Goal: Information Seeking & Learning: Understand process/instructions

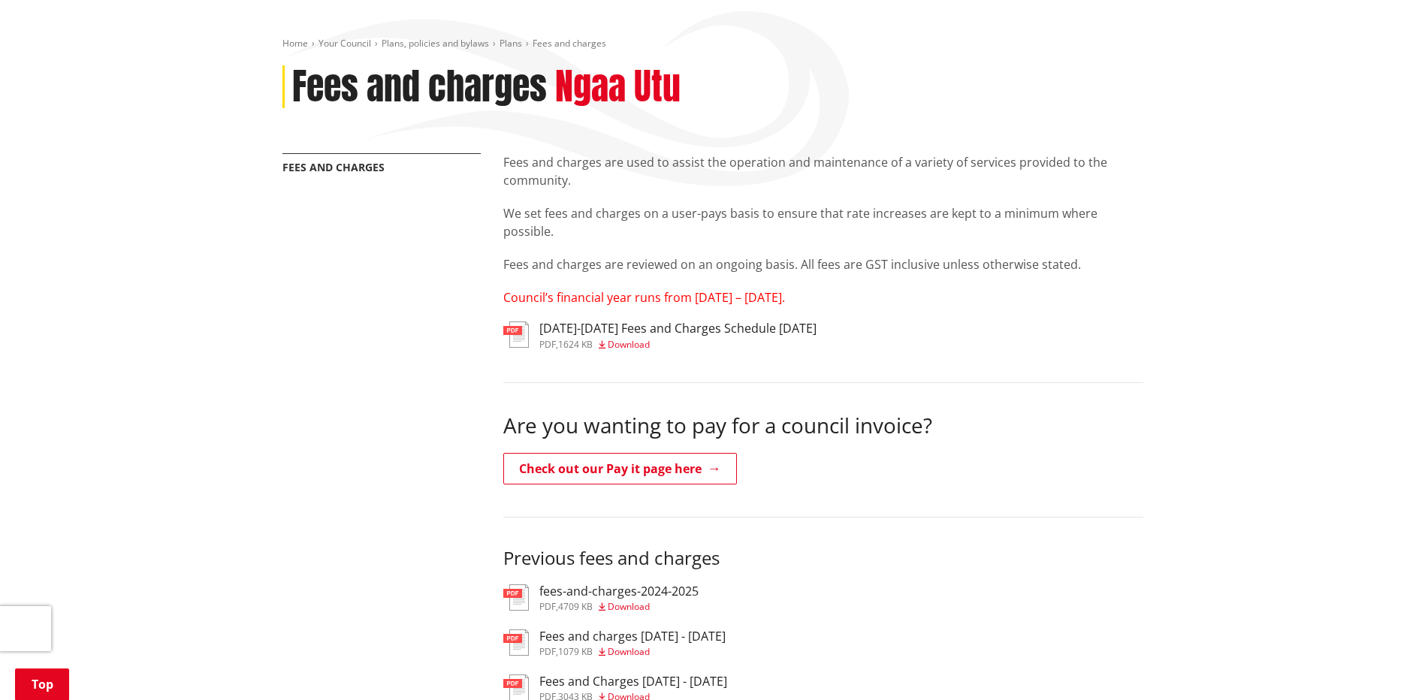
scroll to position [225, 0]
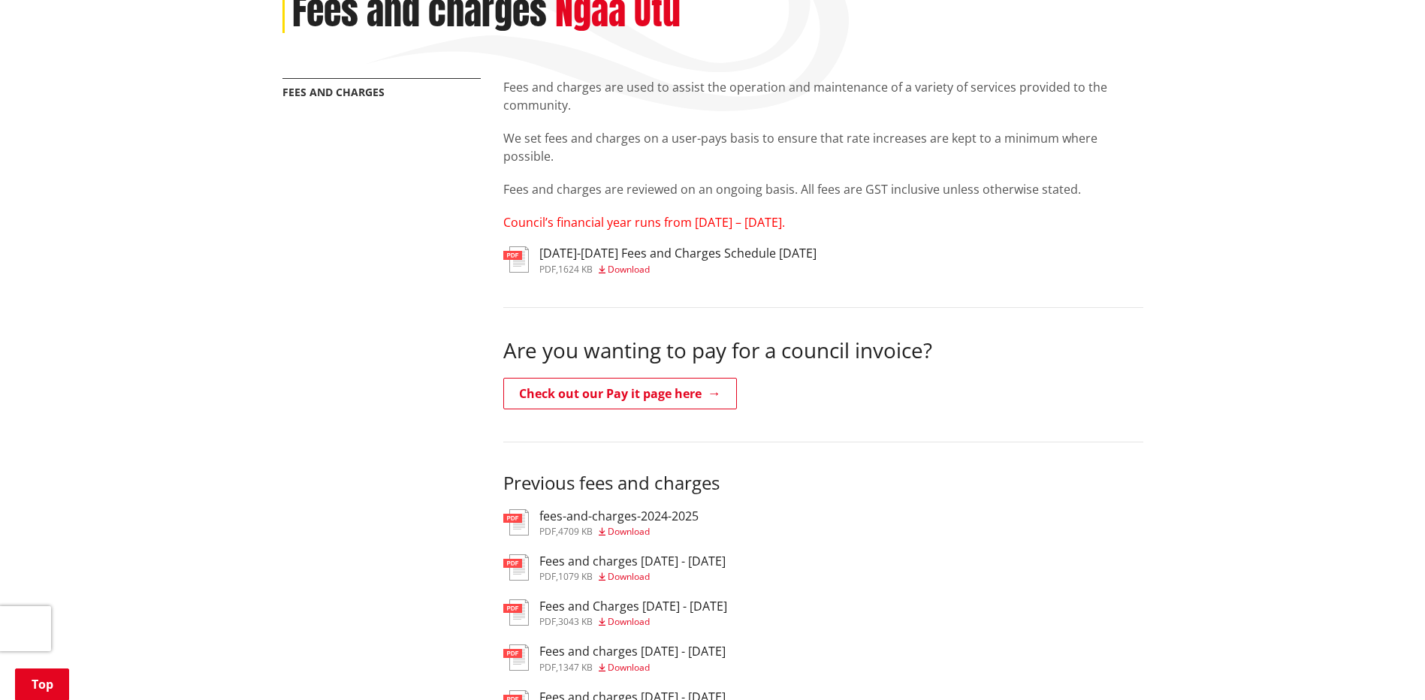
click at [650, 526] on span "Download" at bounding box center [629, 531] width 42 height 13
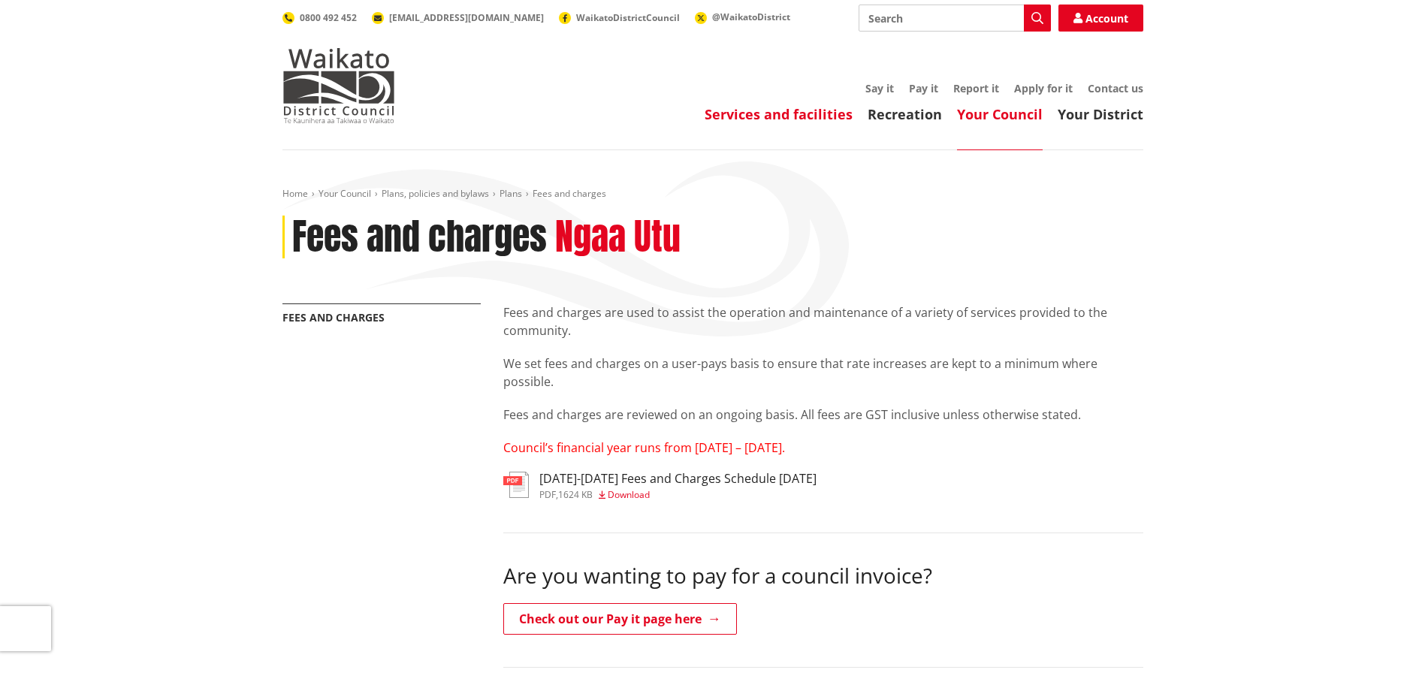
click at [782, 110] on link "Services and facilities" at bounding box center [779, 114] width 148 height 18
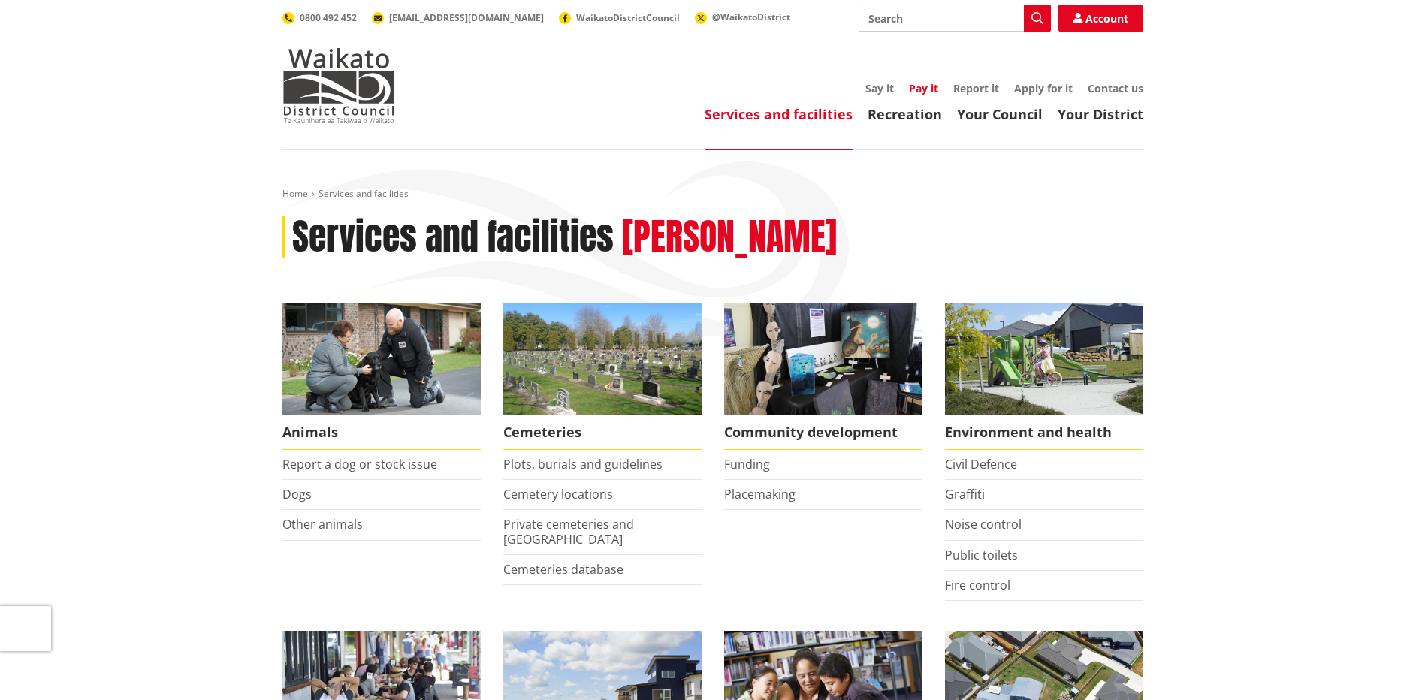
click at [929, 88] on link "Pay it" at bounding box center [923, 88] width 29 height 14
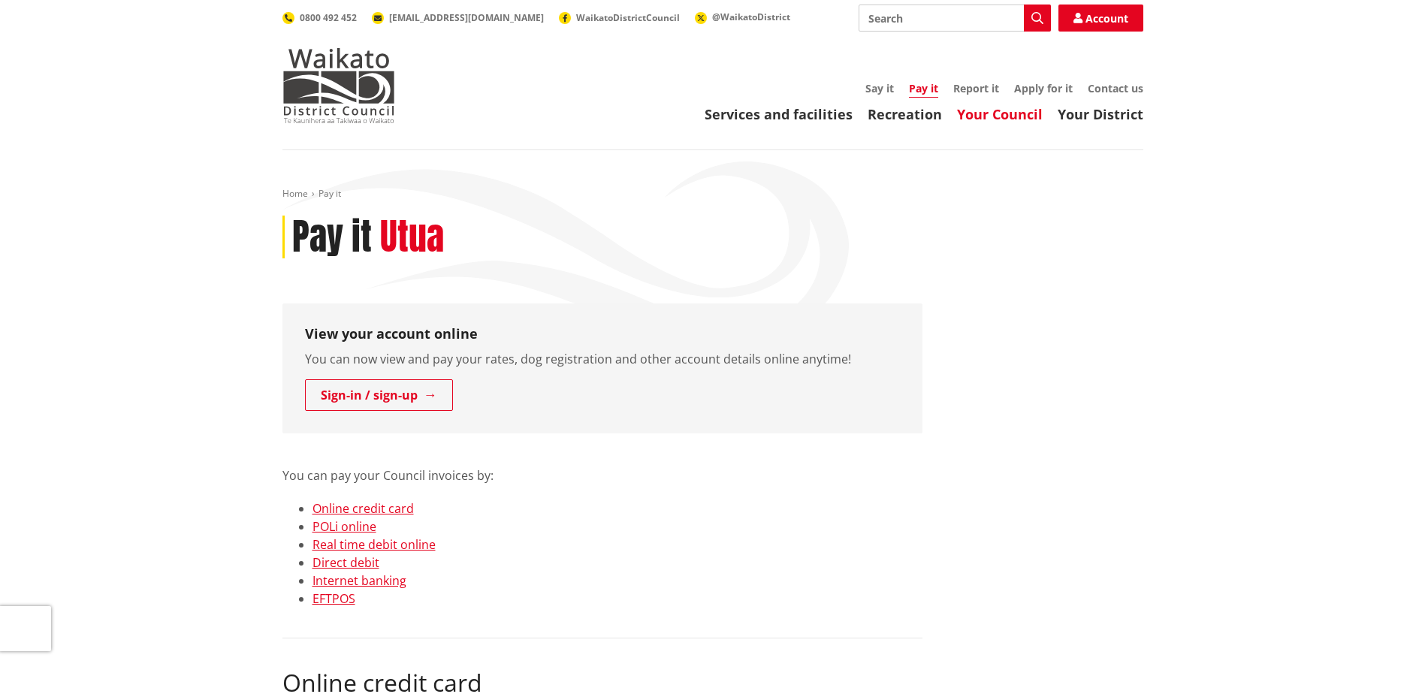
click at [1033, 116] on link "Your Council" at bounding box center [1000, 114] width 86 height 18
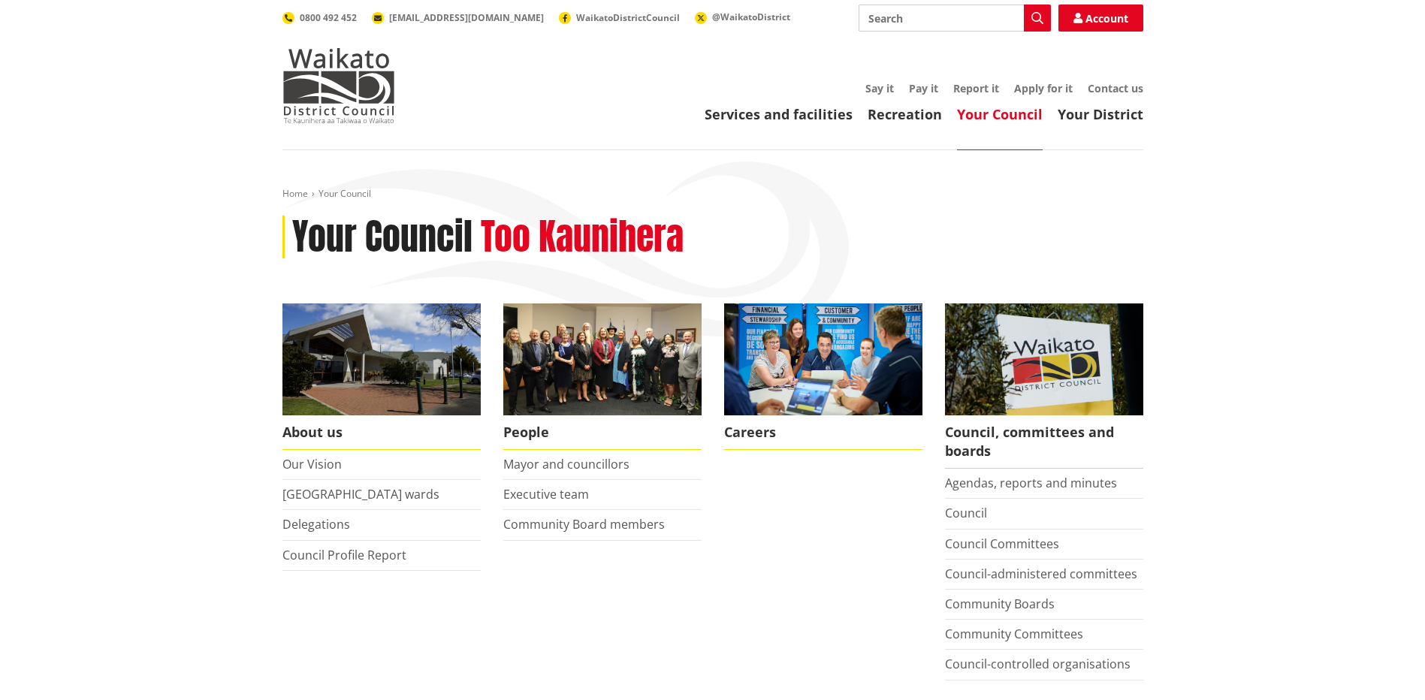
click at [1038, 87] on link "Apply for it" at bounding box center [1043, 88] width 59 height 14
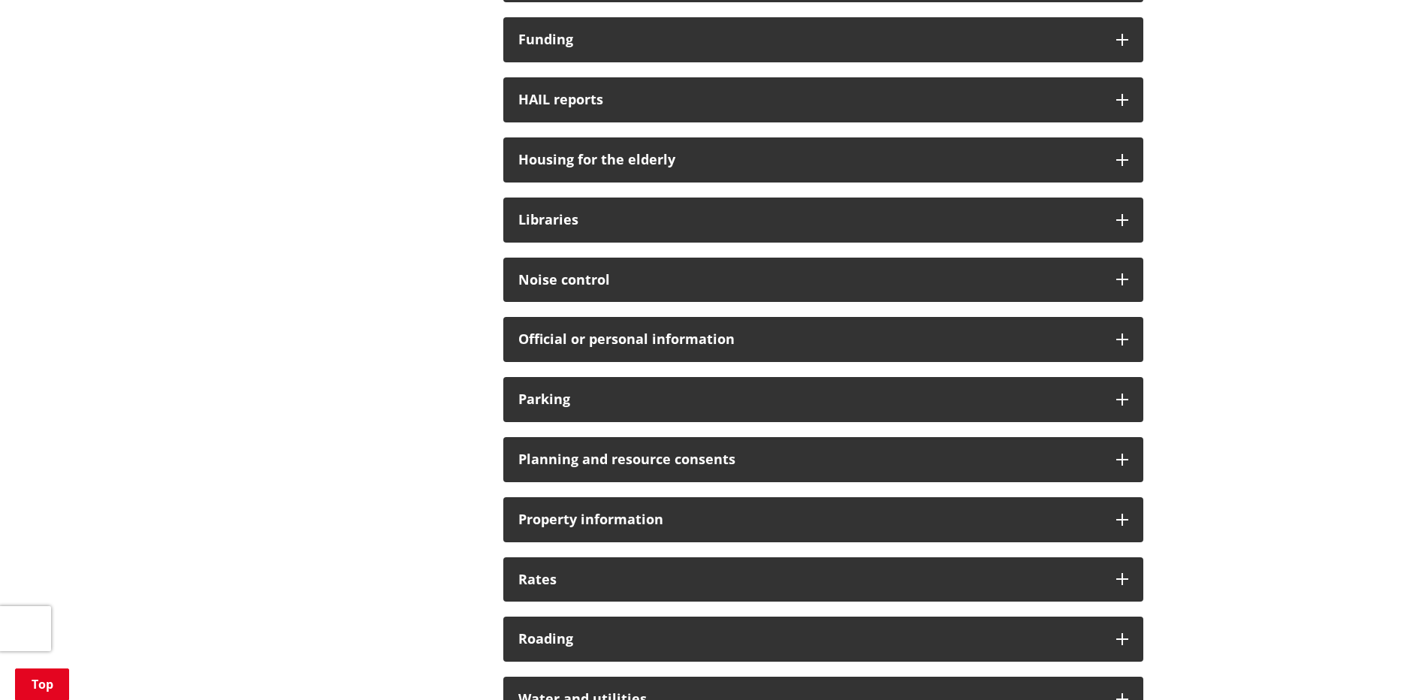
scroll to position [826, 0]
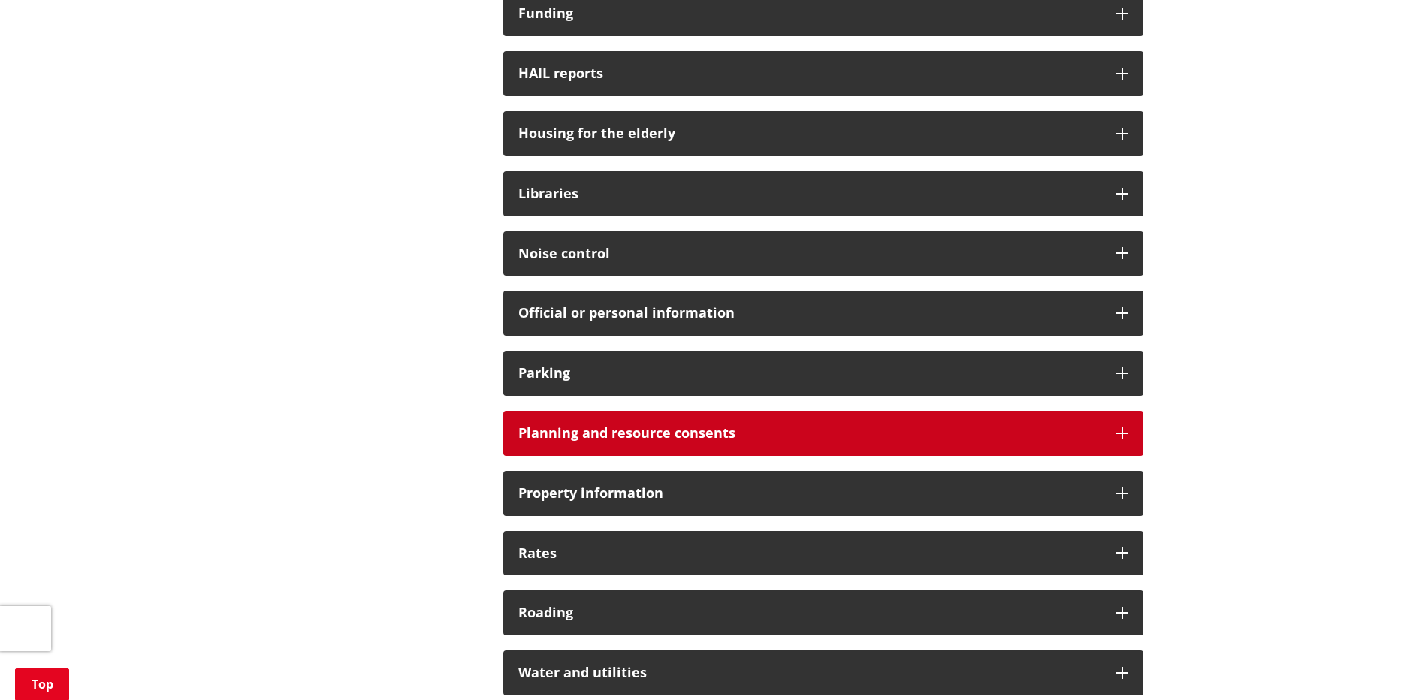
click at [880, 442] on div "Planning and resource consents" at bounding box center [823, 433] width 640 height 45
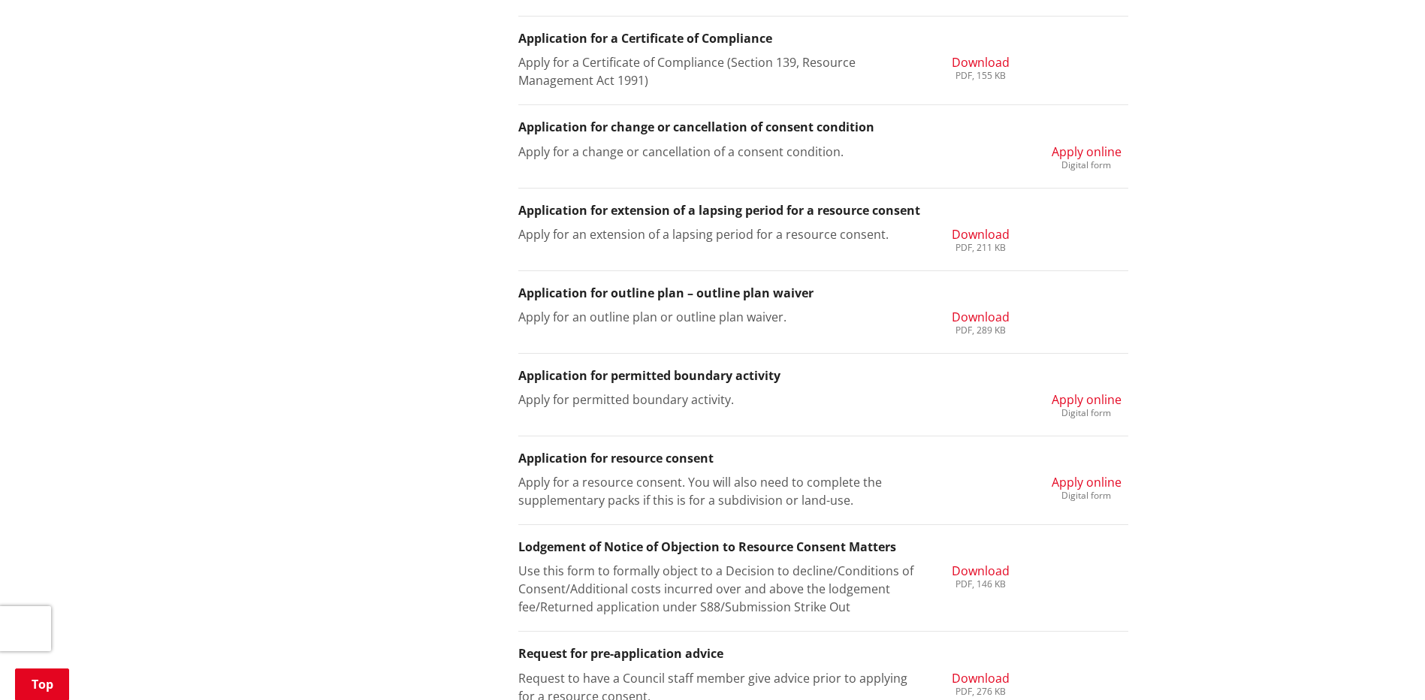
scroll to position [1502, 0]
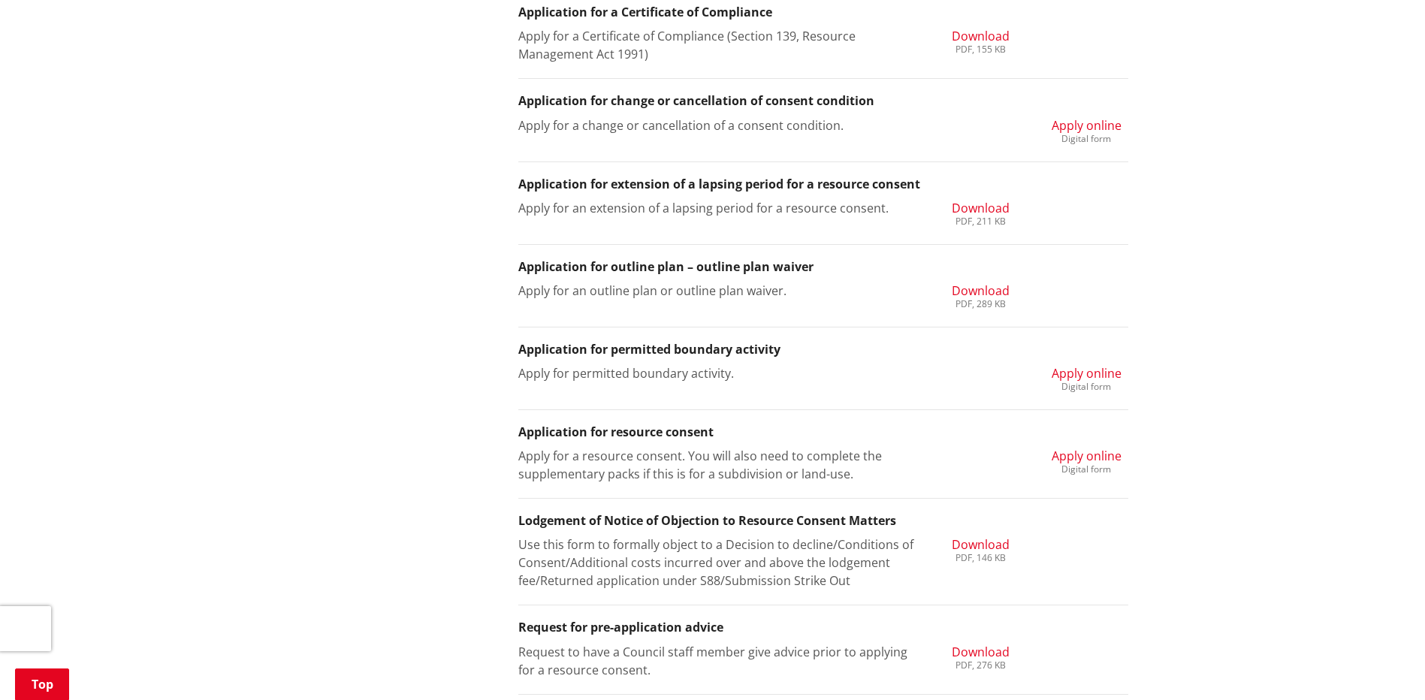
click at [1083, 457] on span "Apply online" at bounding box center [1087, 456] width 70 height 17
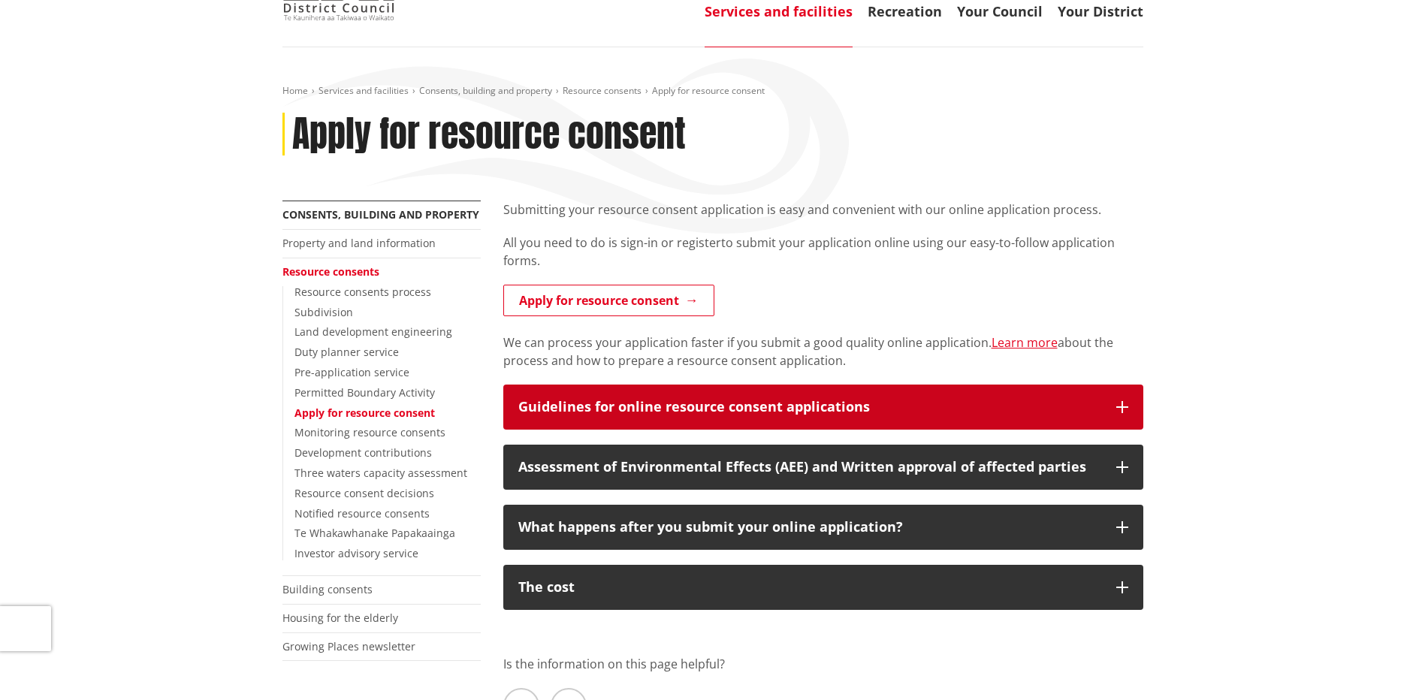
scroll to position [150, 0]
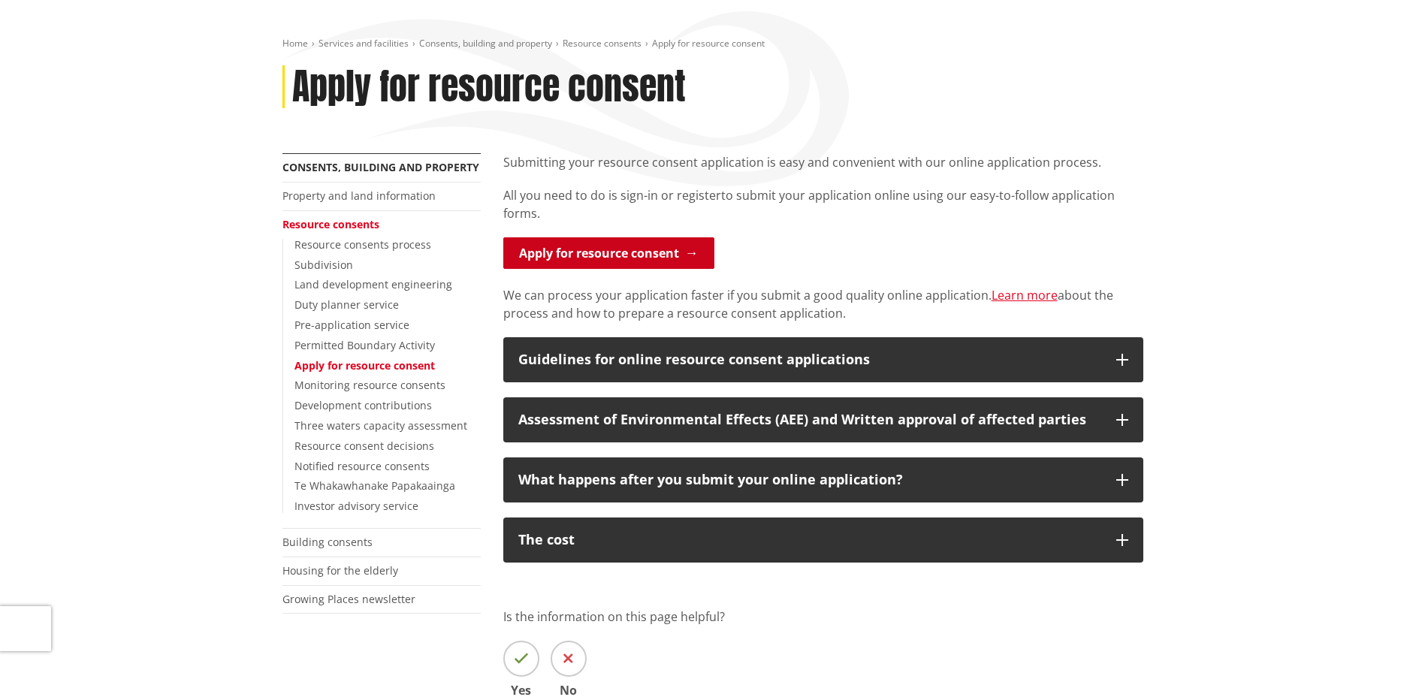
click at [681, 258] on link "Apply for resource consent" at bounding box center [608, 253] width 211 height 32
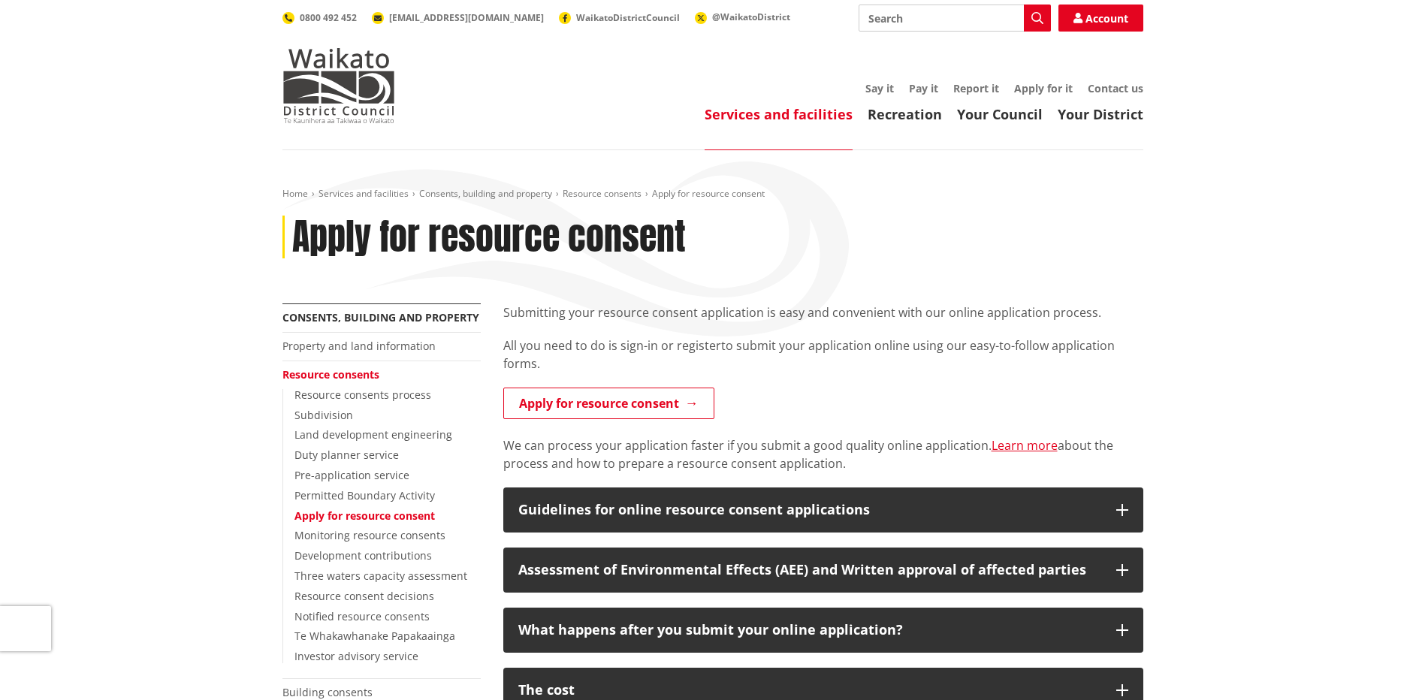
scroll to position [150, 0]
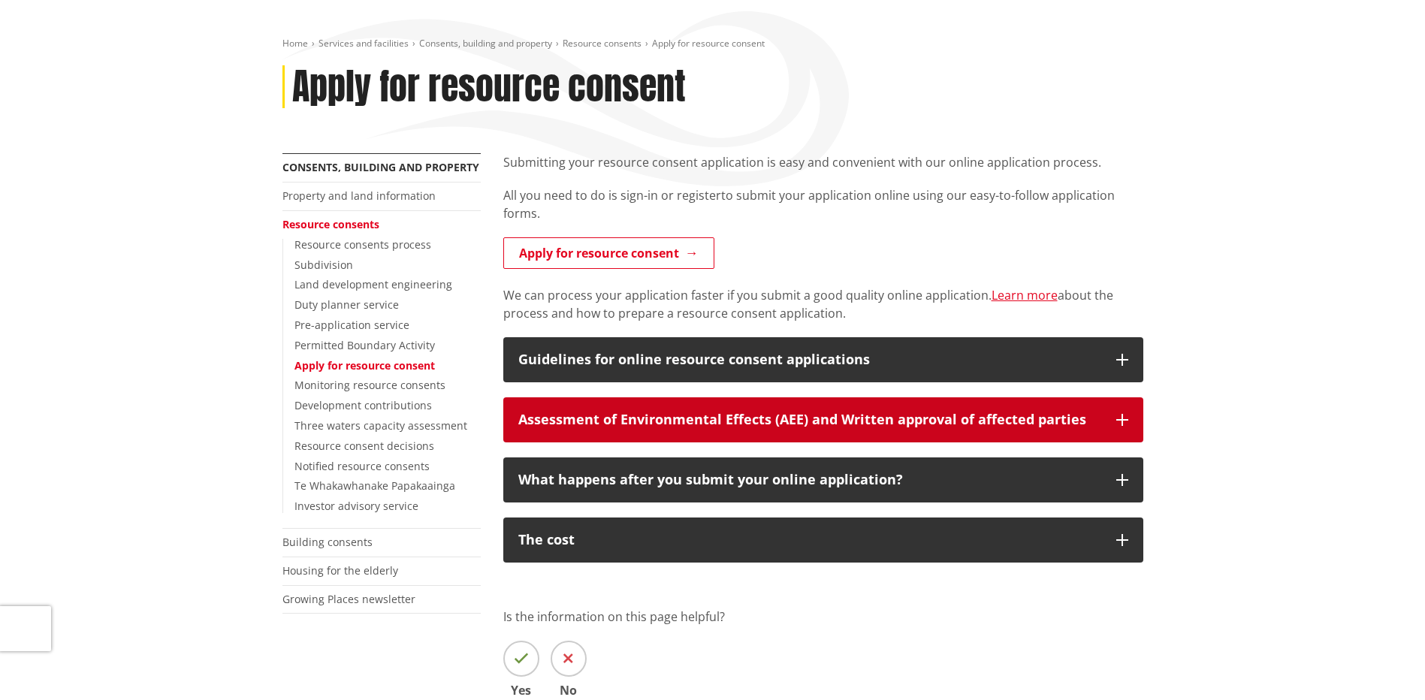
click at [906, 413] on div "Assessment of Environmental Effects (AEE) and Written approval of affected part…" at bounding box center [809, 419] width 583 height 15
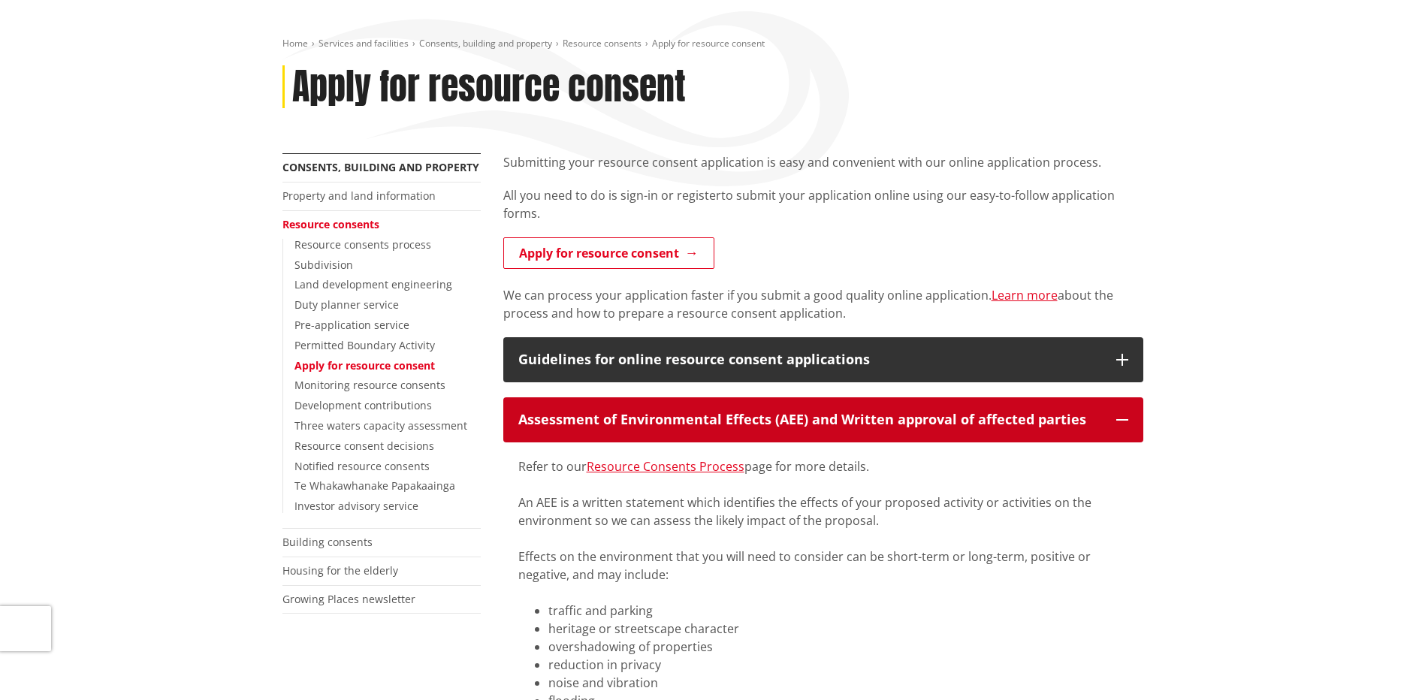
click at [917, 417] on div "Assessment of Environmental Effects (AEE) and Written approval of affected part…" at bounding box center [809, 419] width 583 height 15
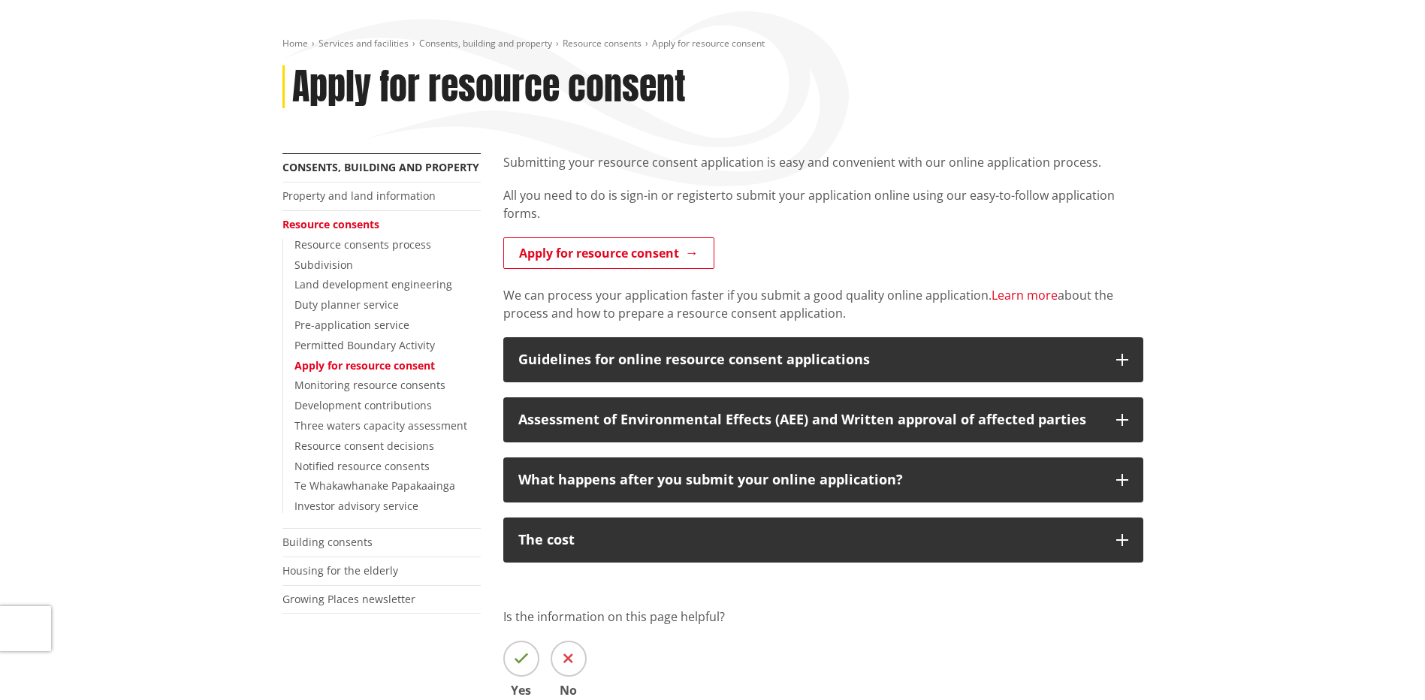
click at [1013, 298] on link "Learn more" at bounding box center [1025, 295] width 66 height 17
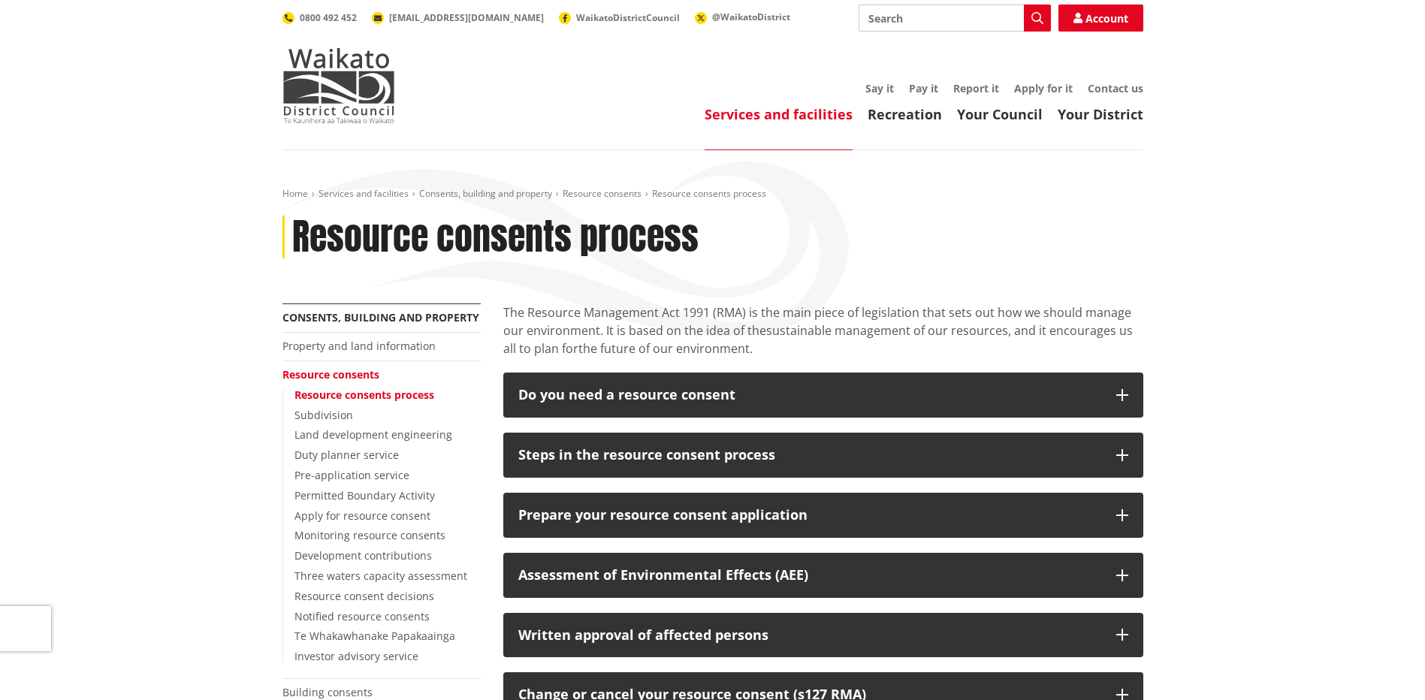
scroll to position [75, 0]
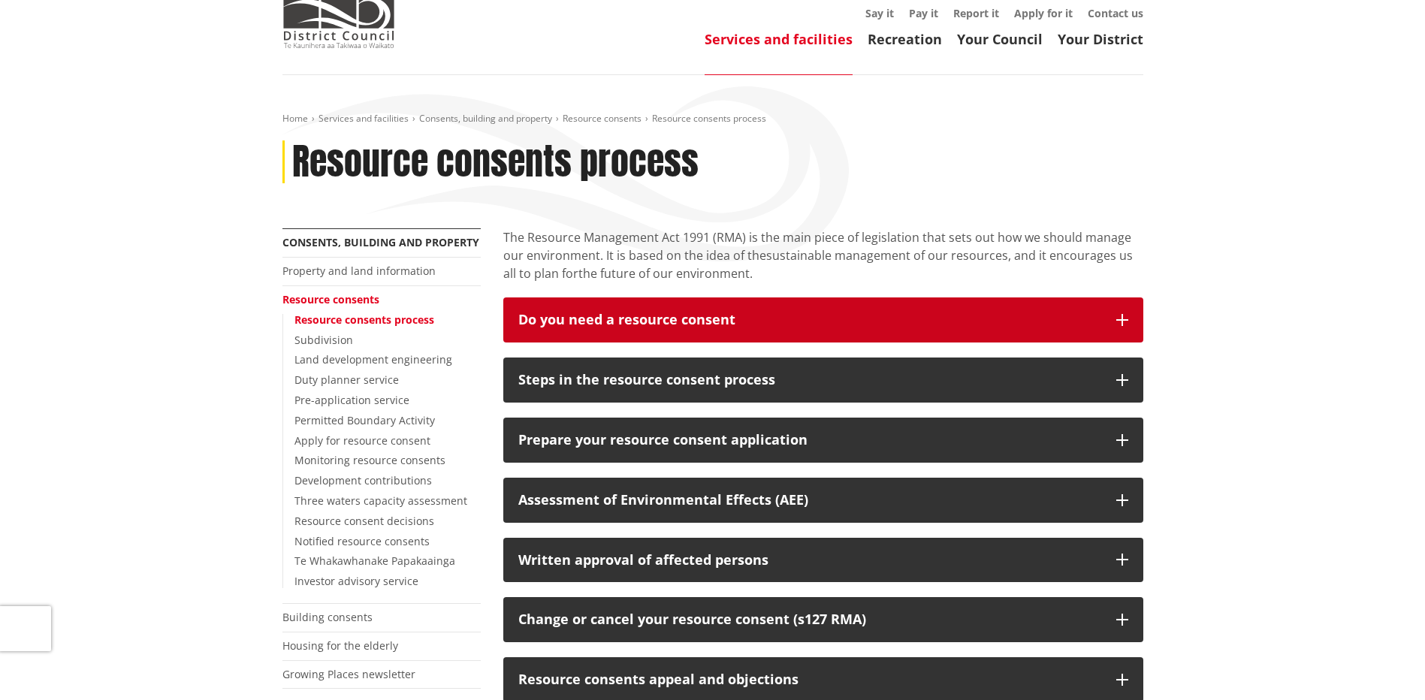
click at [911, 310] on button "Do you need a resource consent" at bounding box center [823, 319] width 640 height 45
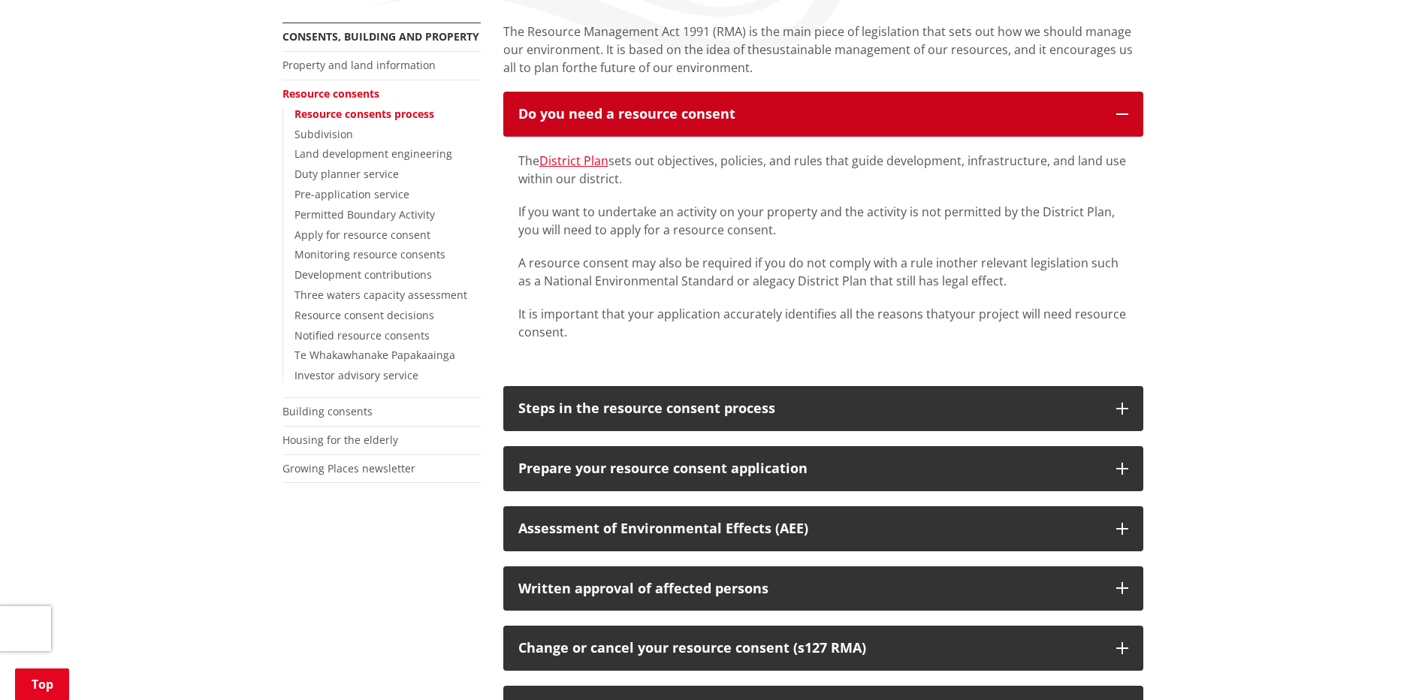
scroll to position [300, 0]
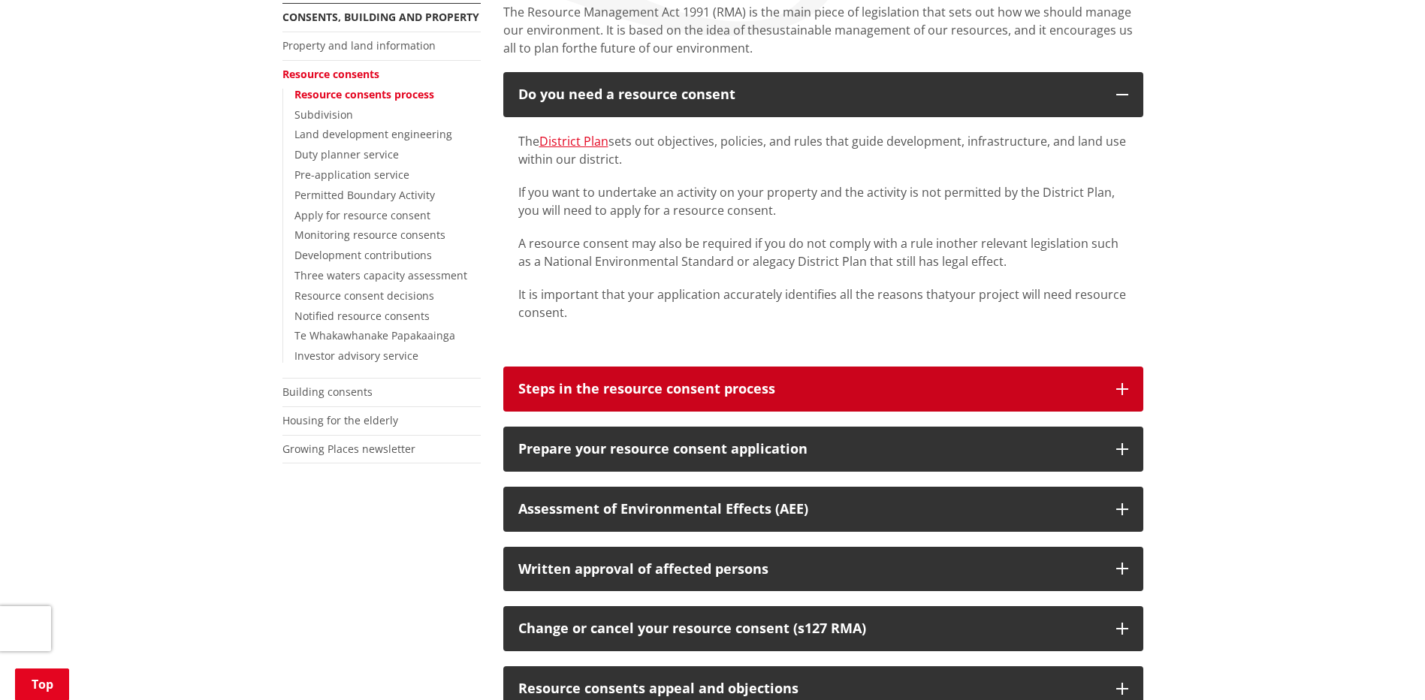
click at [857, 403] on button "Steps in the resource consent process" at bounding box center [823, 389] width 640 height 45
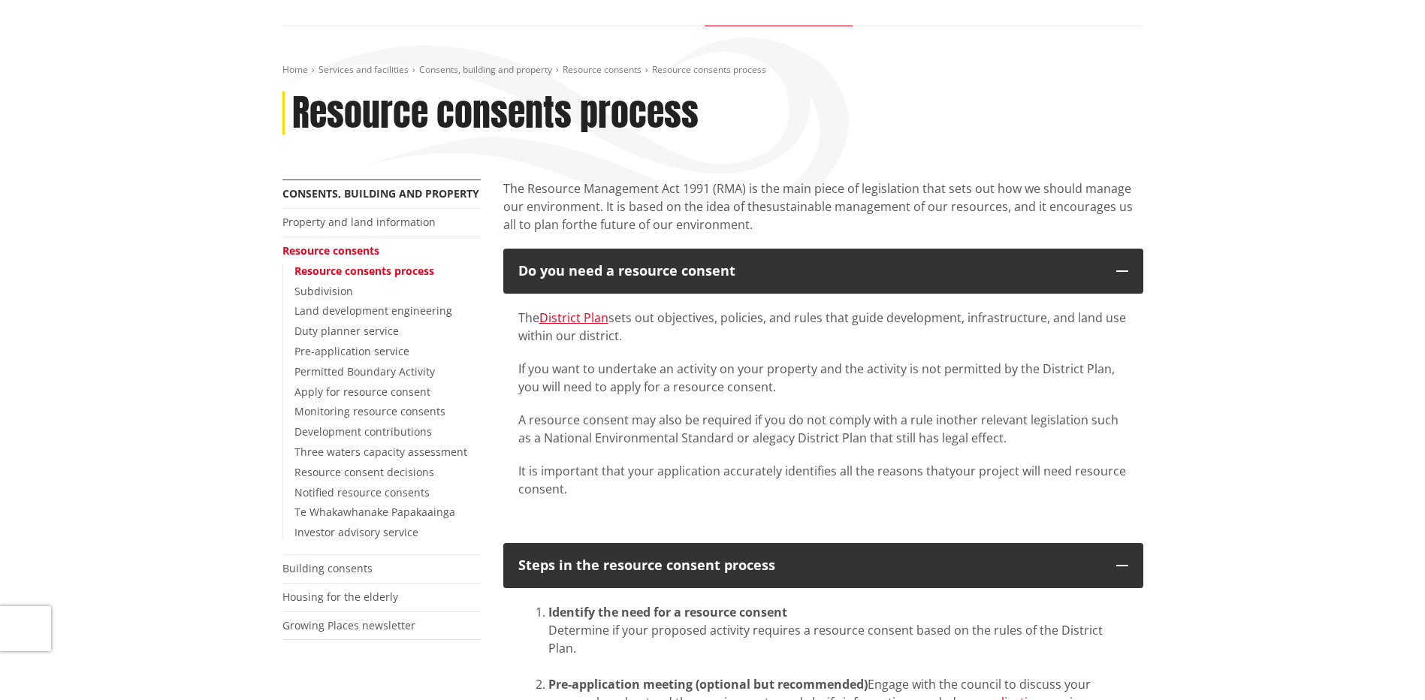
scroll to position [75, 0]
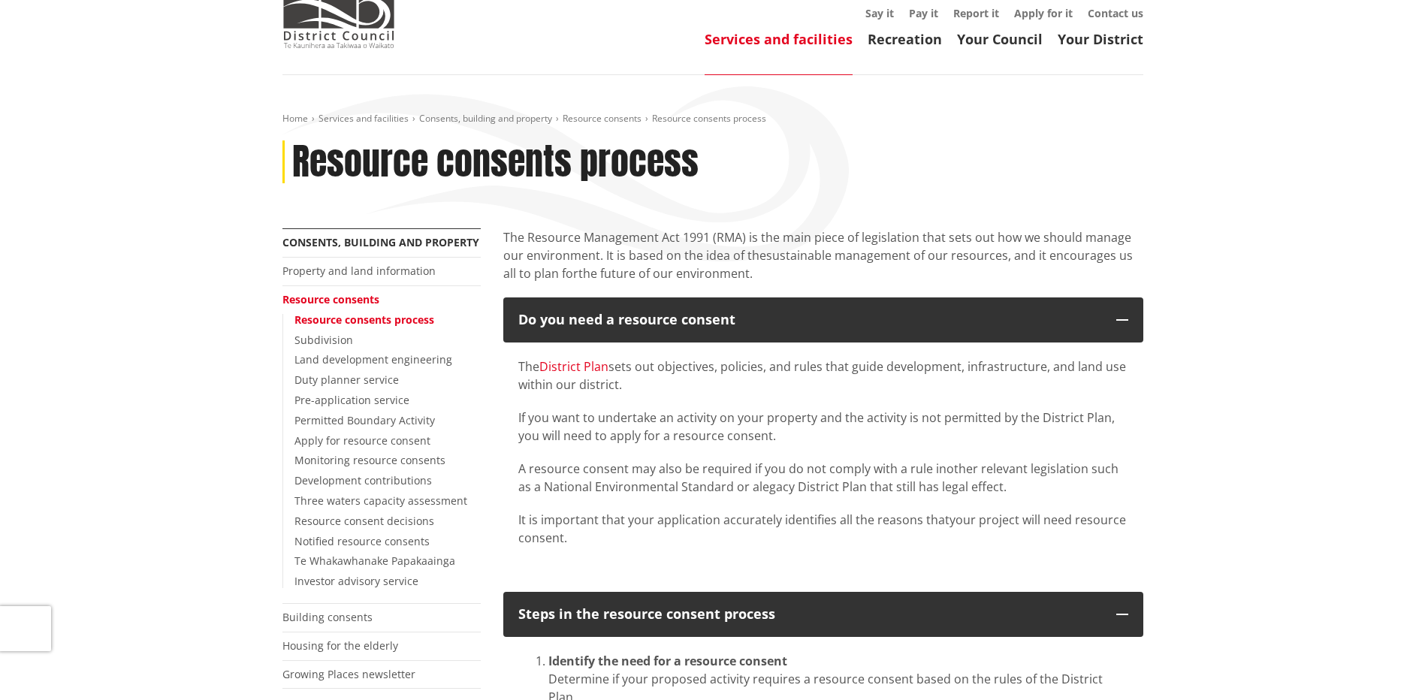
click at [591, 368] on link "District Plan" at bounding box center [573, 366] width 69 height 17
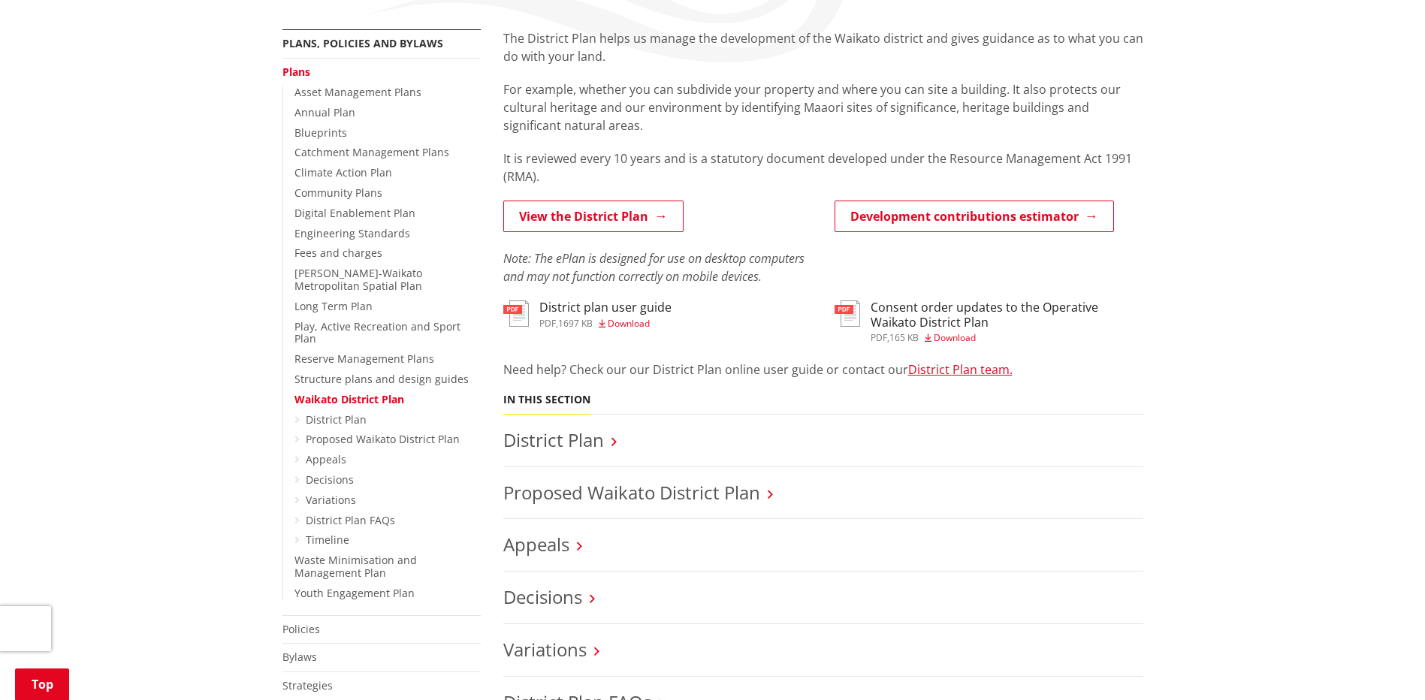
scroll to position [300, 0]
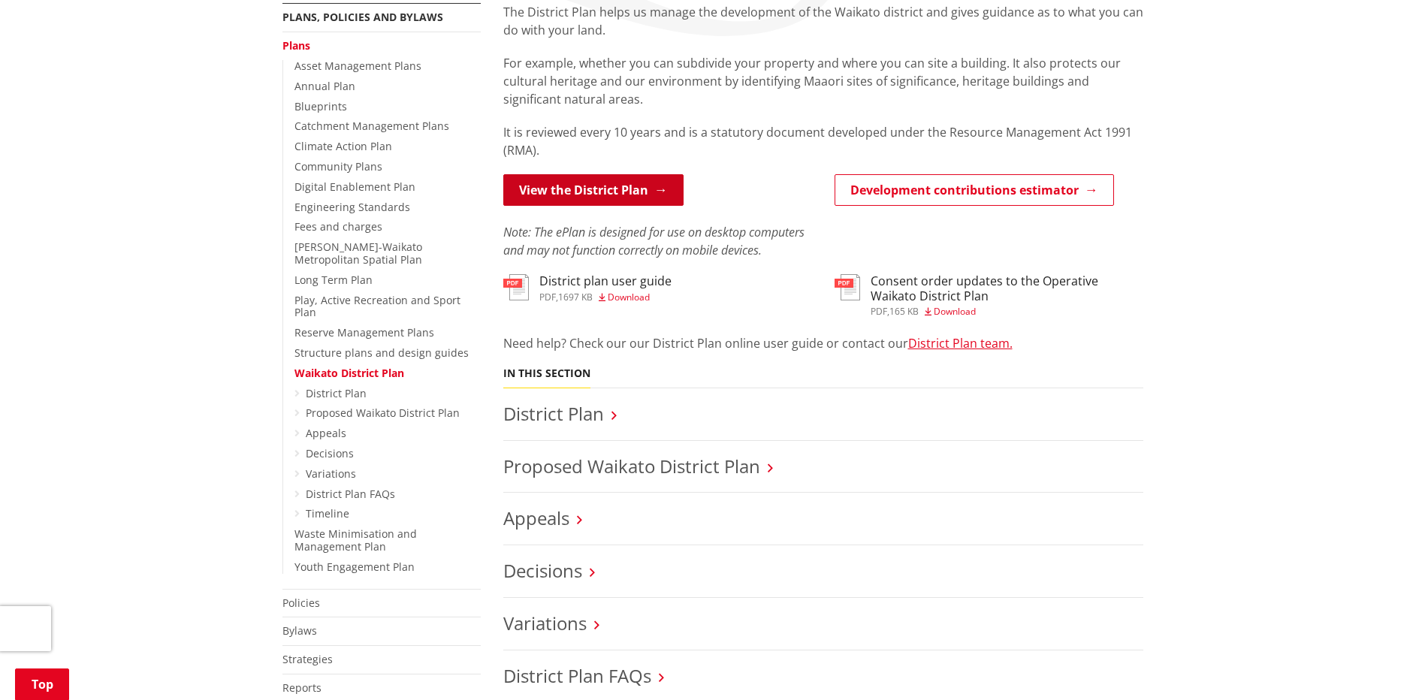
click at [627, 201] on link "View the District Plan" at bounding box center [593, 190] width 180 height 32
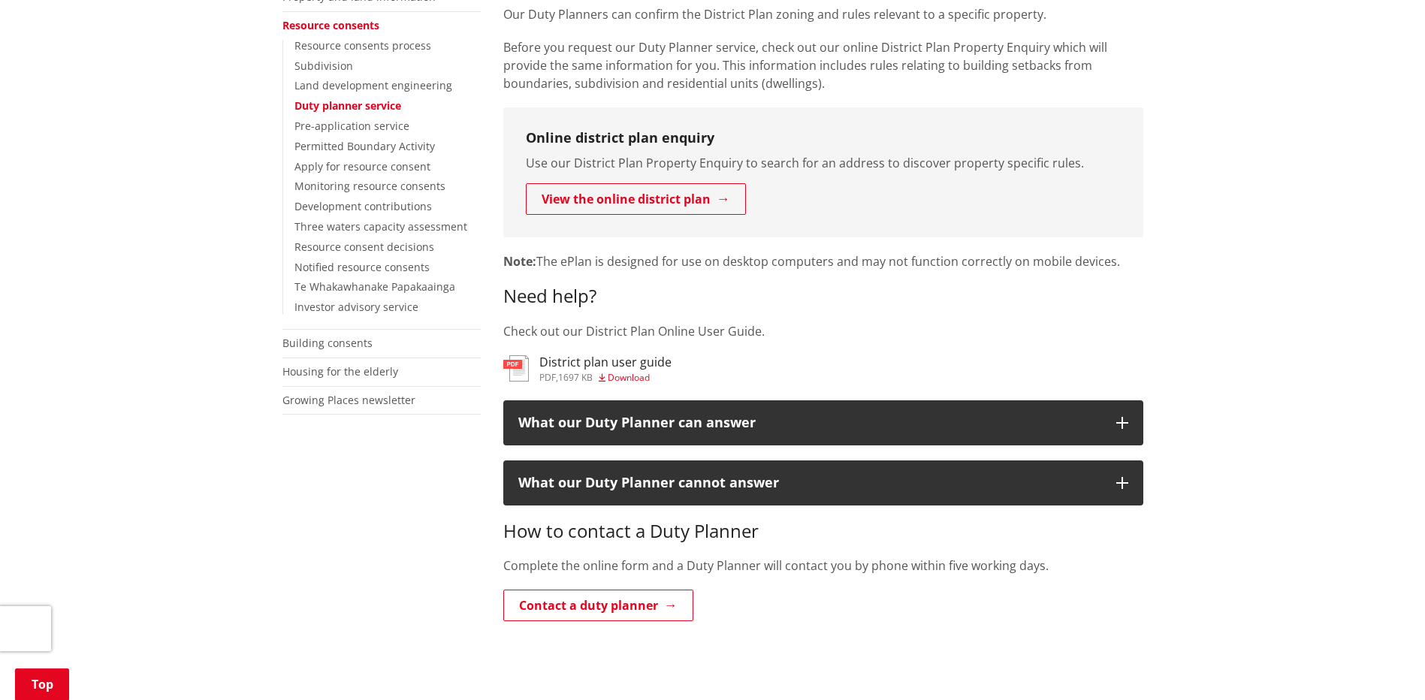
scroll to position [376, 0]
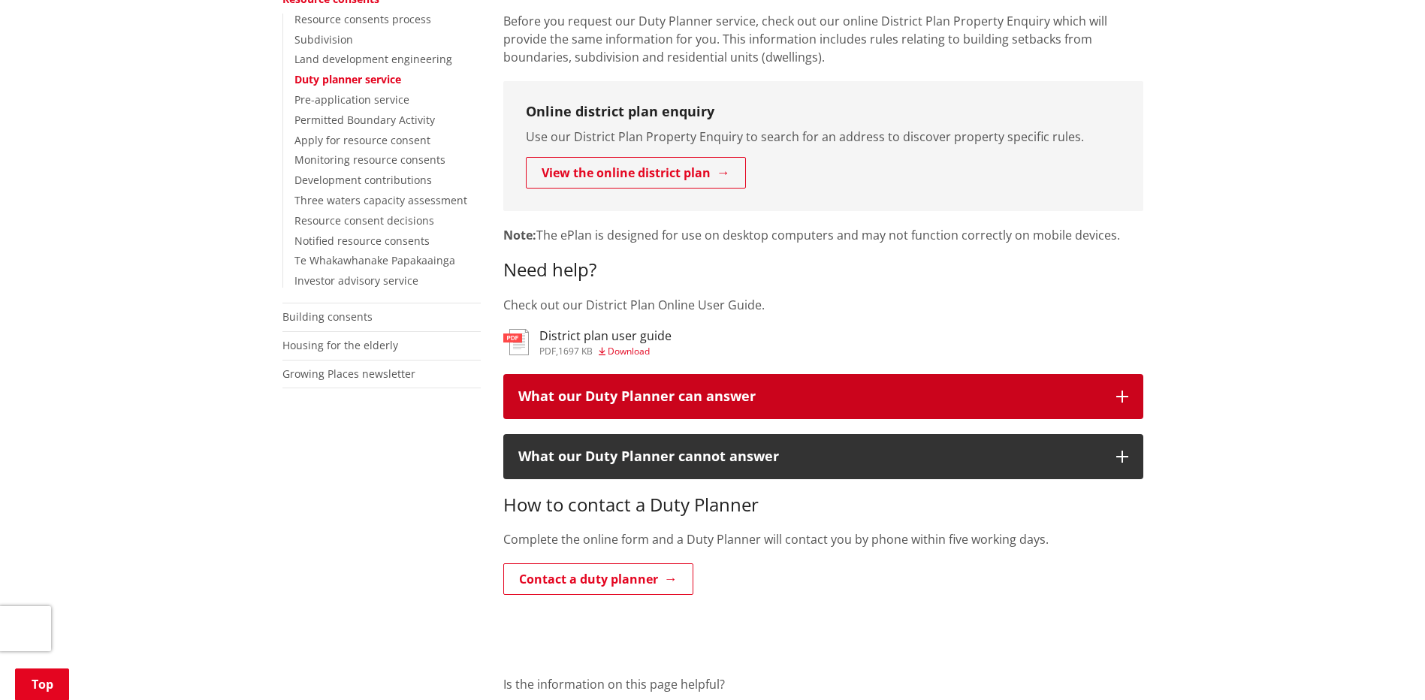
click at [761, 410] on button "What our Duty Planner can answer" at bounding box center [823, 396] width 640 height 45
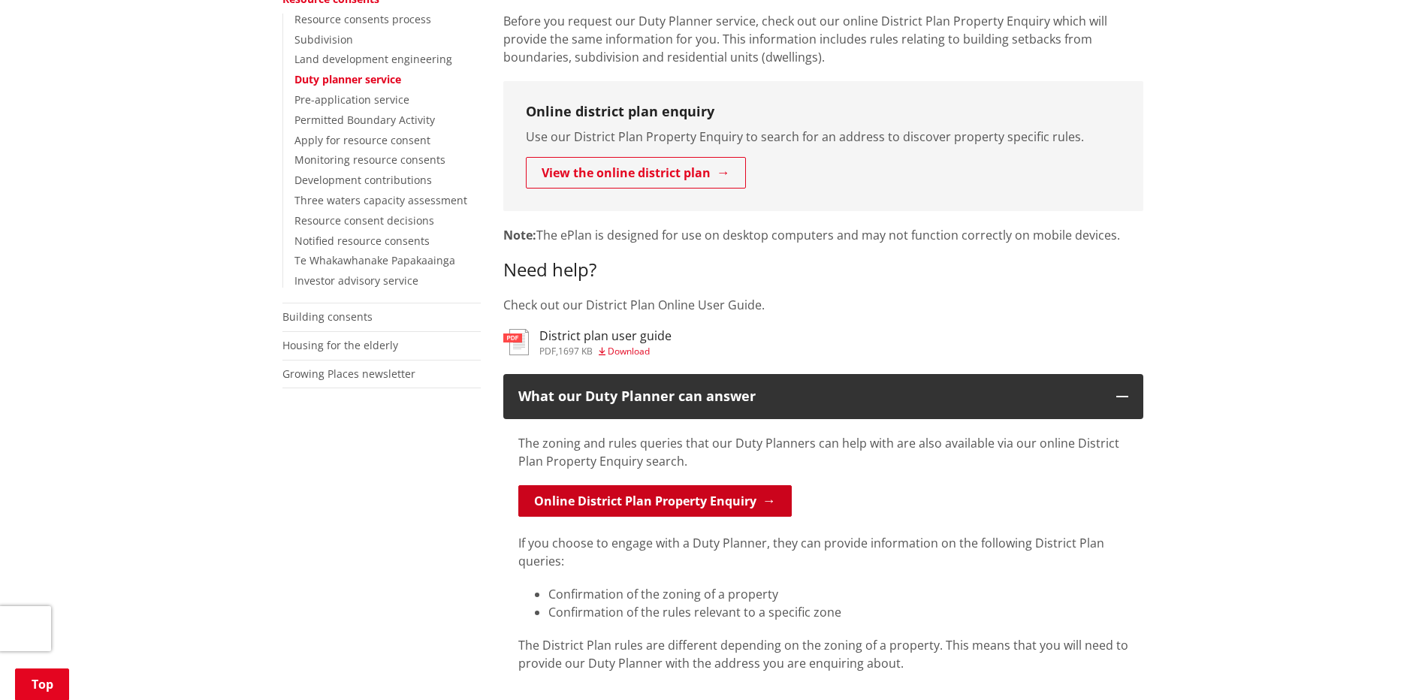
click at [738, 502] on link "Online District Plan Property Enquiry" at bounding box center [654, 501] width 273 height 32
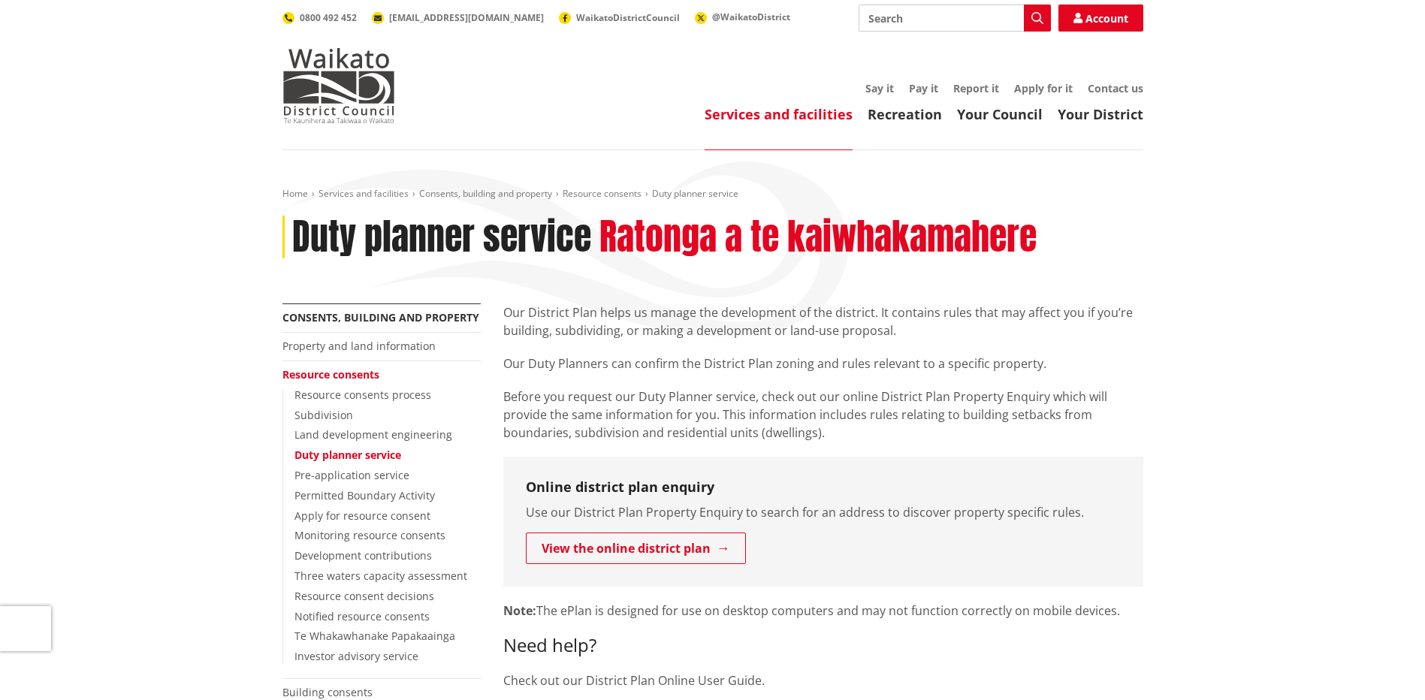
scroll to position [376, 0]
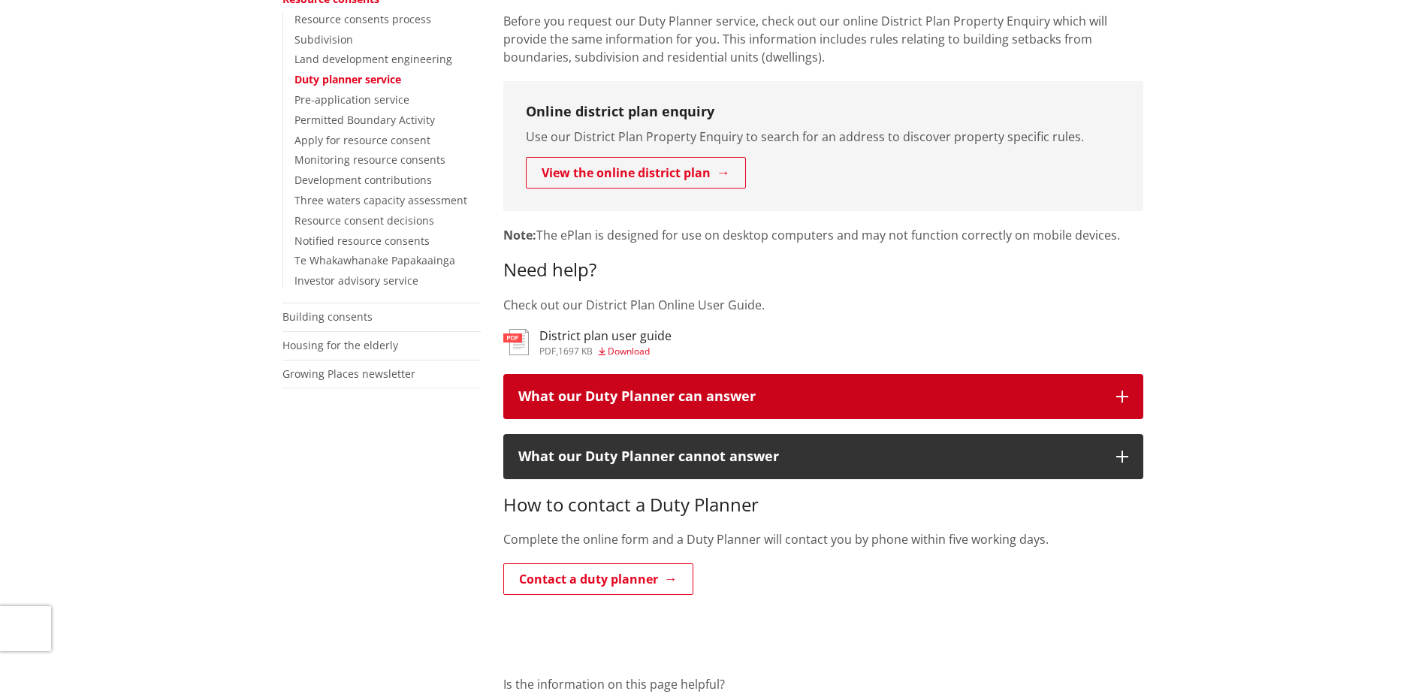
click at [836, 397] on div "What our Duty Planner can answer" at bounding box center [809, 396] width 583 height 15
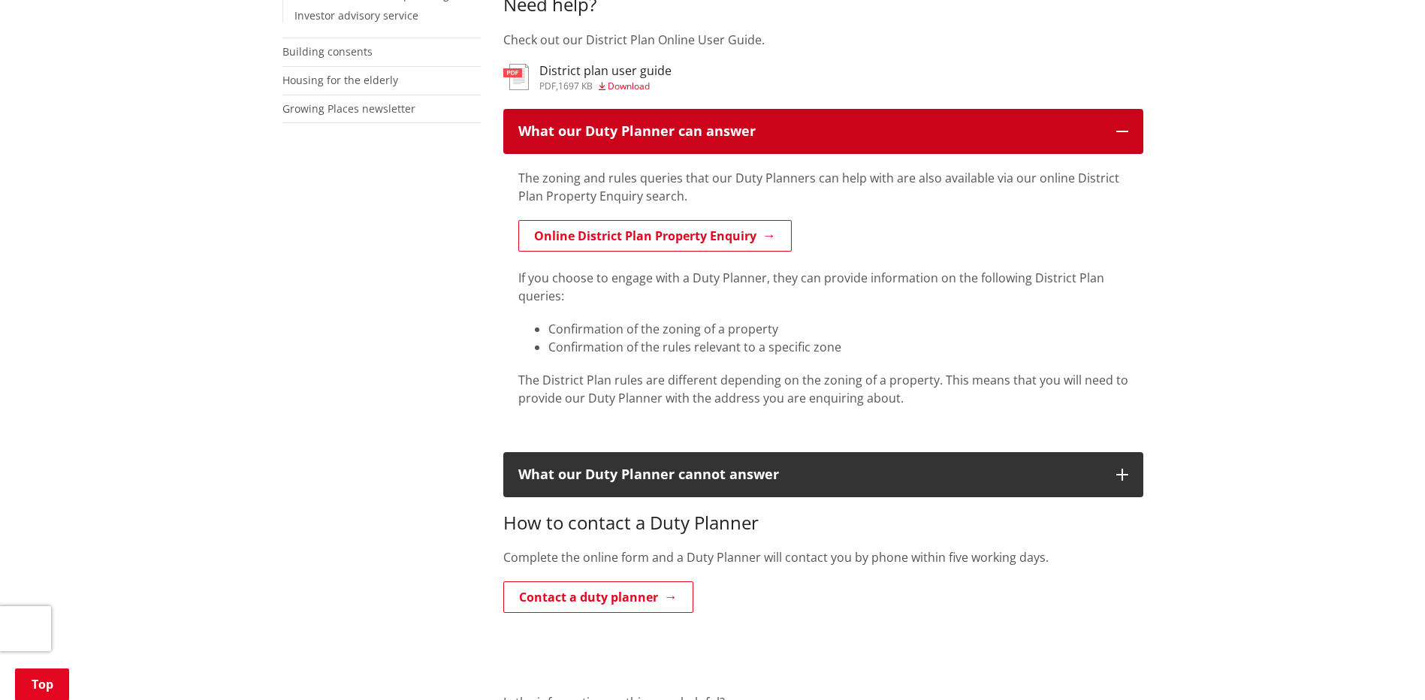
scroll to position [676, 0]
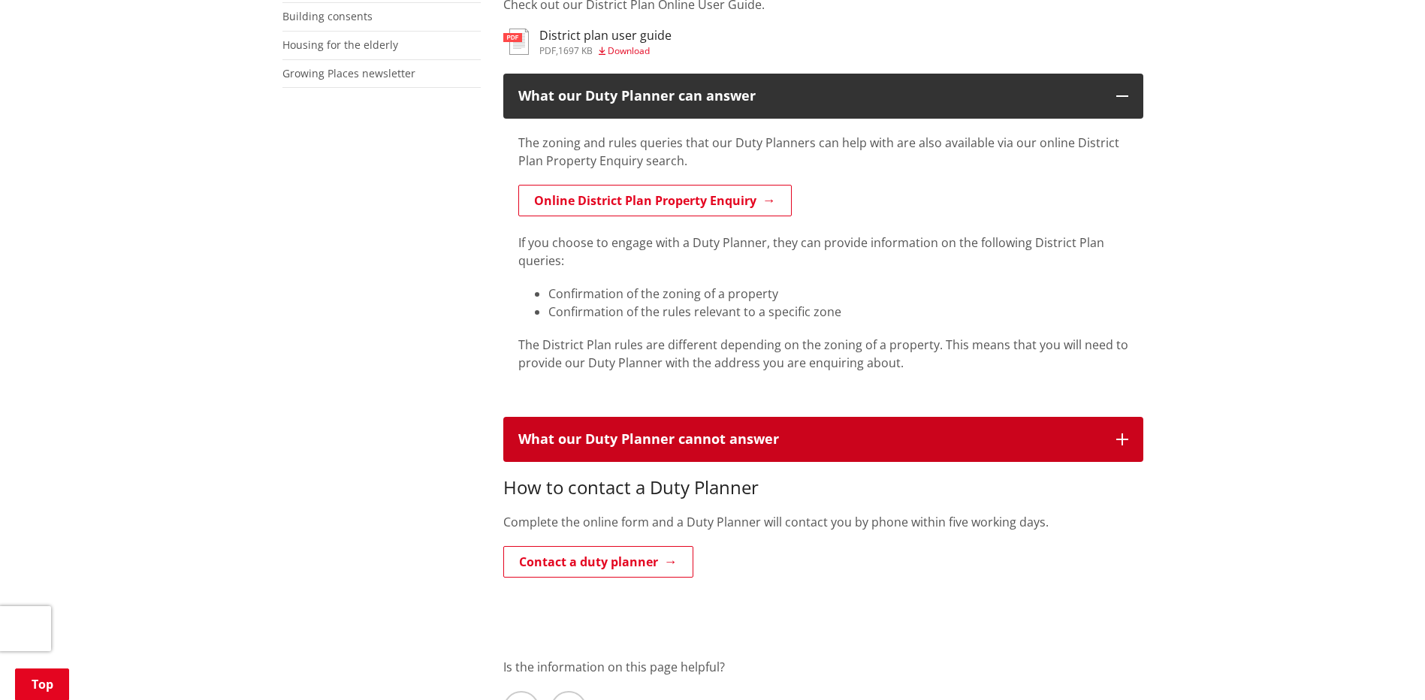
click at [890, 436] on div "What our Duty Planner cannot answer" at bounding box center [809, 439] width 583 height 15
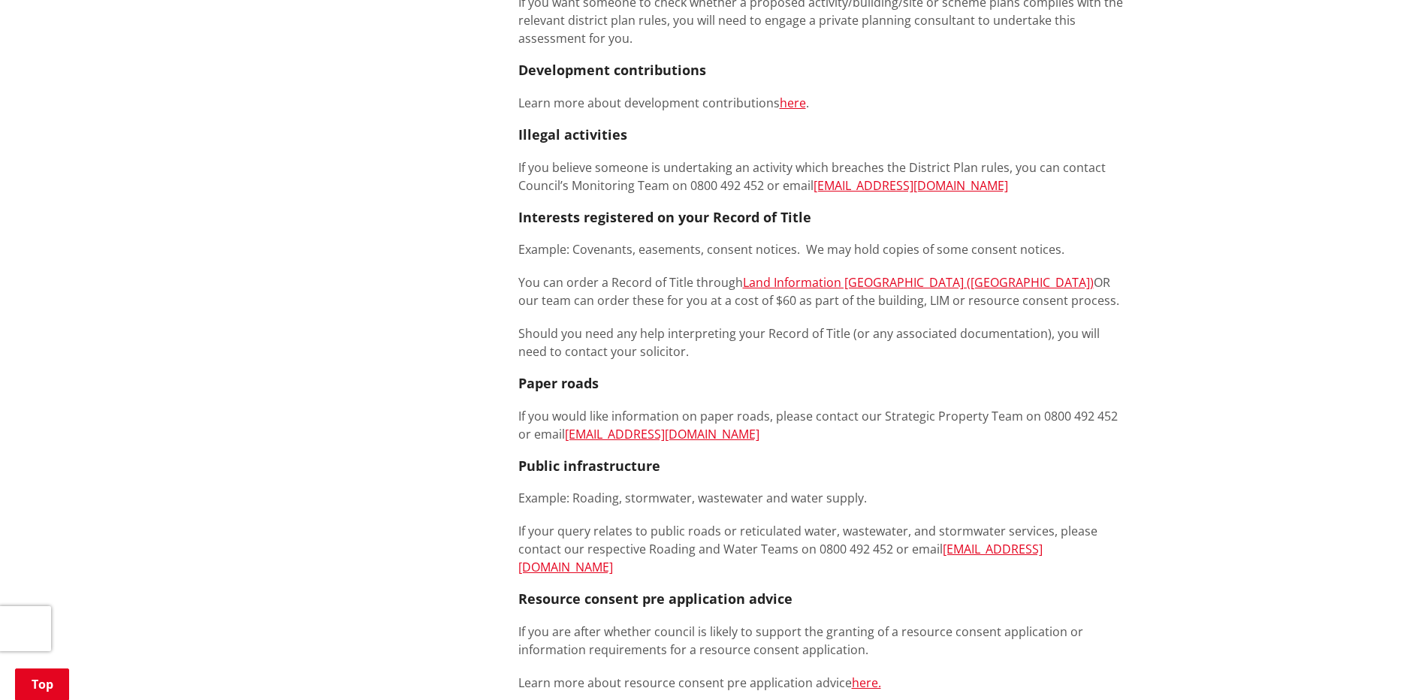
scroll to position [1427, 0]
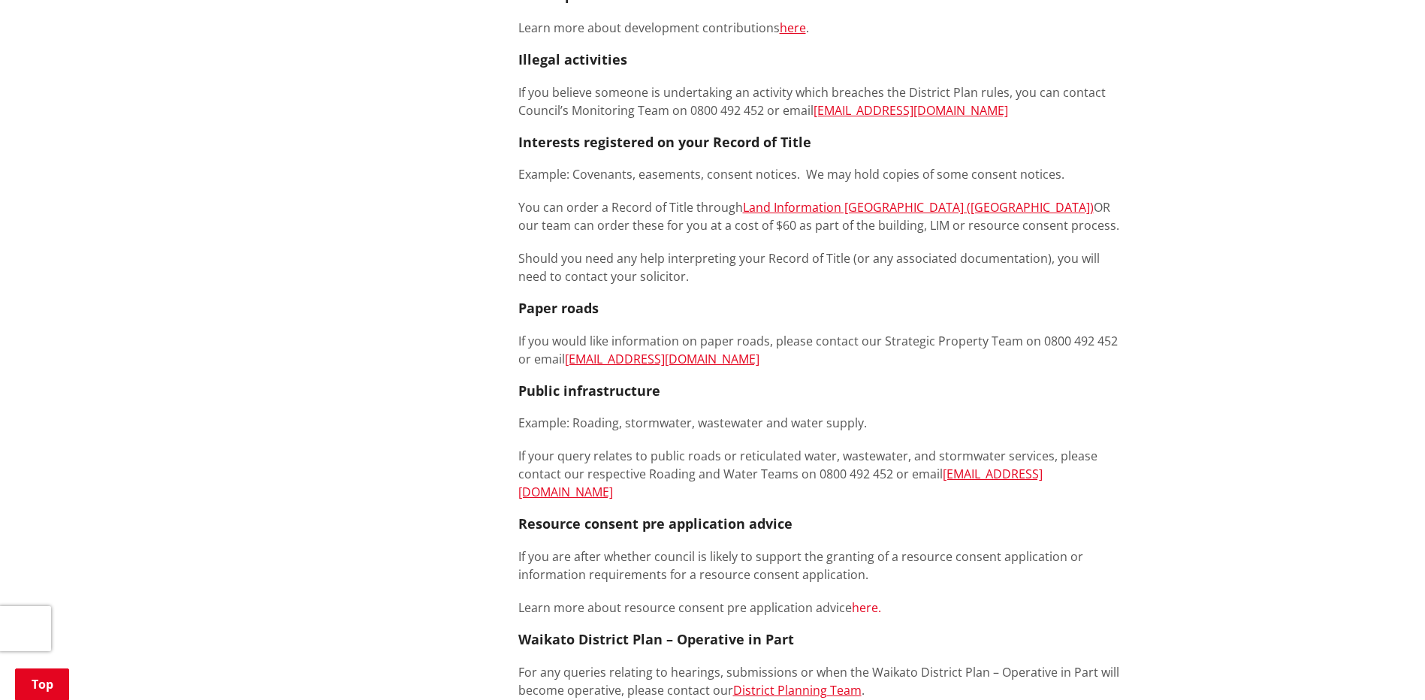
click at [852, 599] on link "here." at bounding box center [866, 607] width 29 height 17
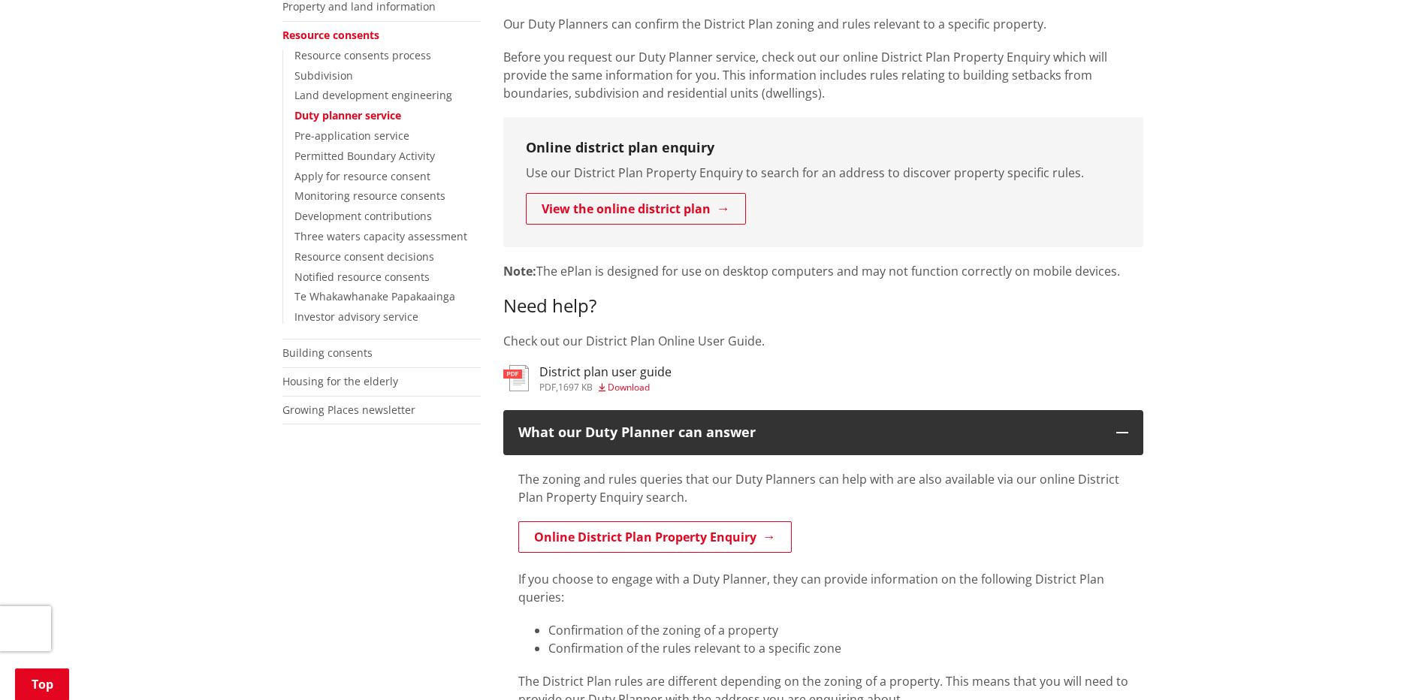
scroll to position [376, 0]
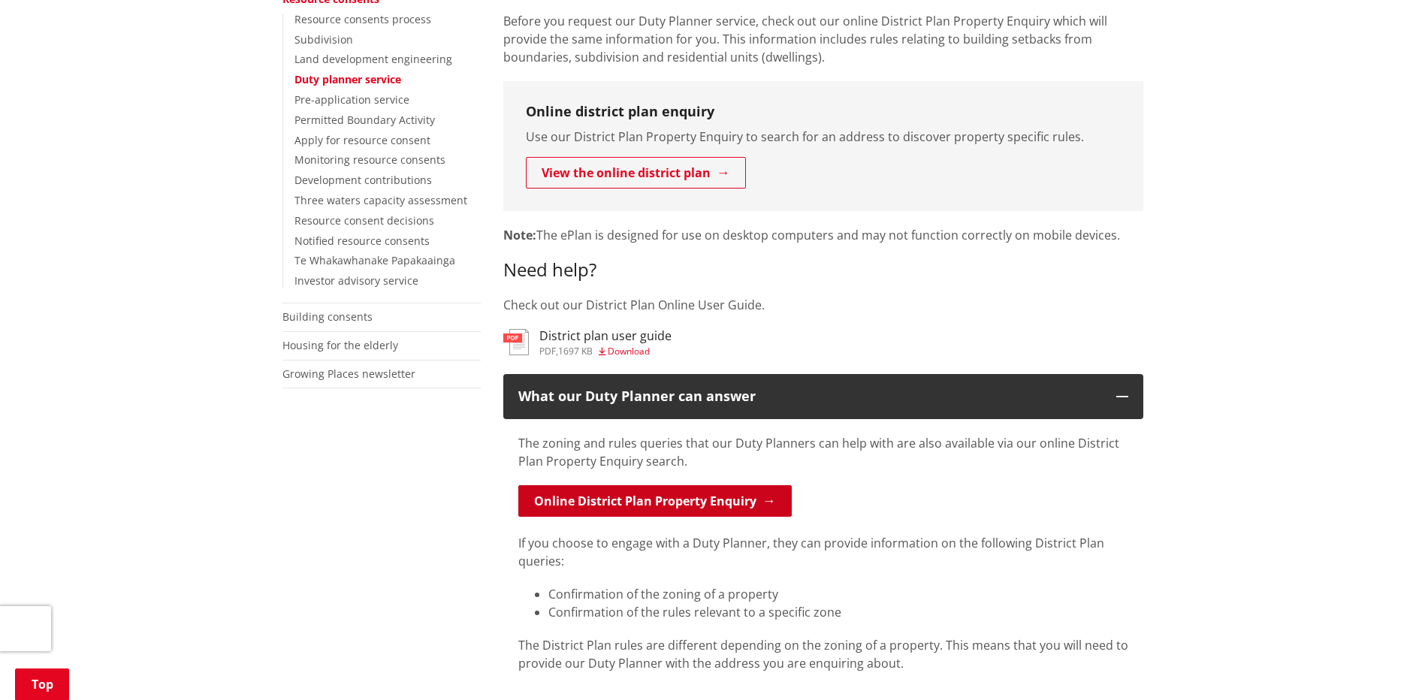
click at [730, 493] on link "Online District Plan Property Enquiry" at bounding box center [654, 501] width 273 height 32
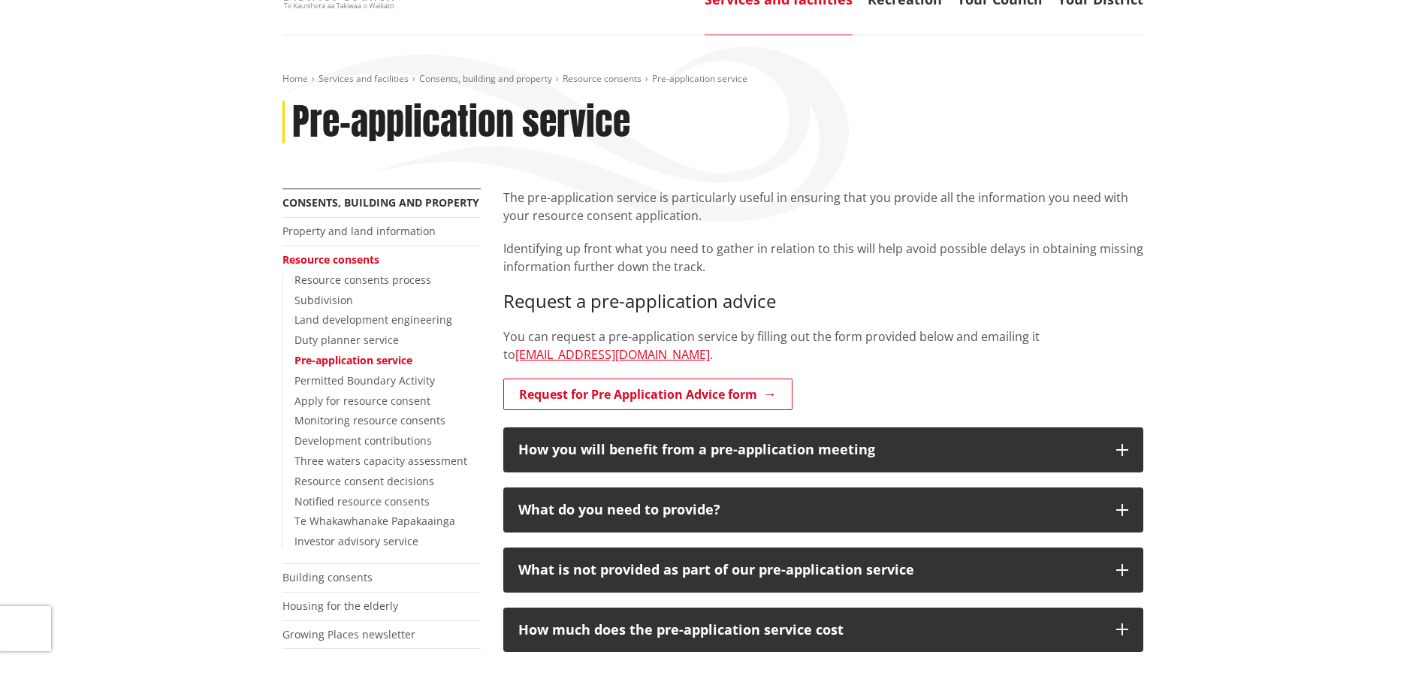
scroll to position [150, 0]
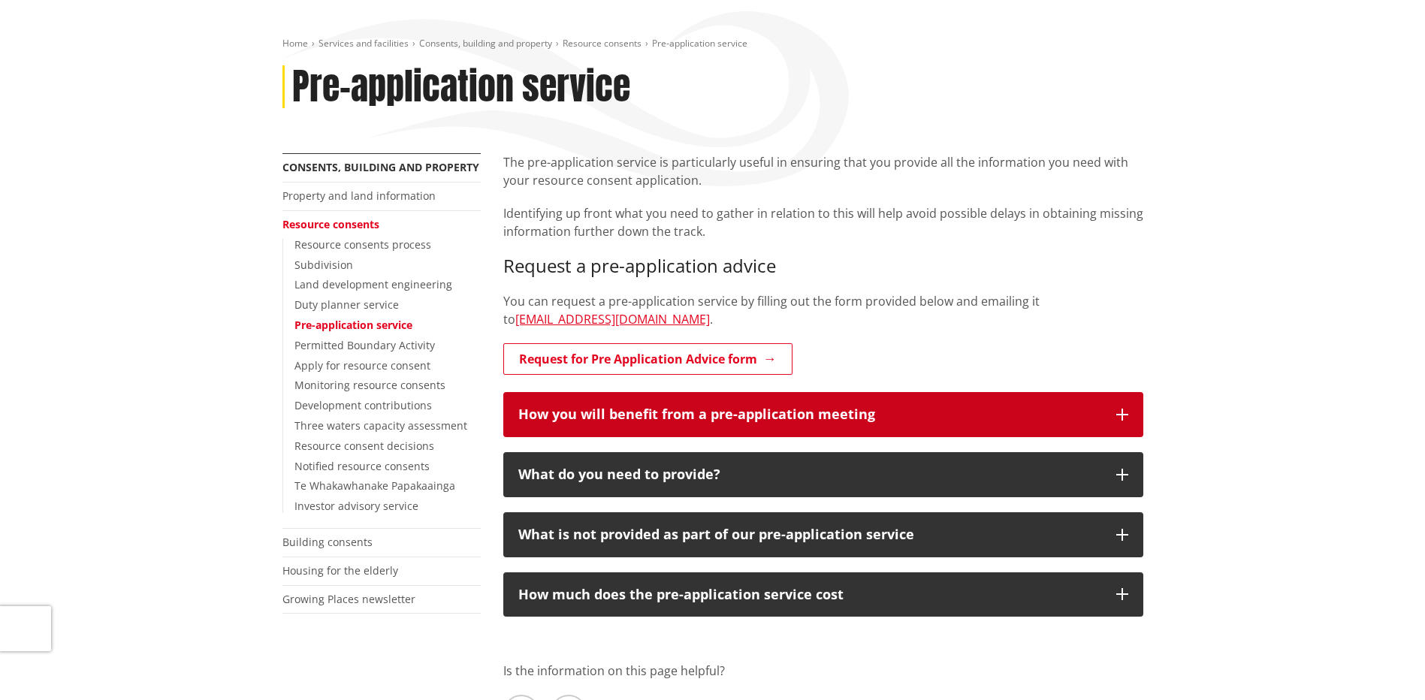
click at [811, 425] on button "How you will benefit from a pre-application meeting" at bounding box center [823, 414] width 640 height 45
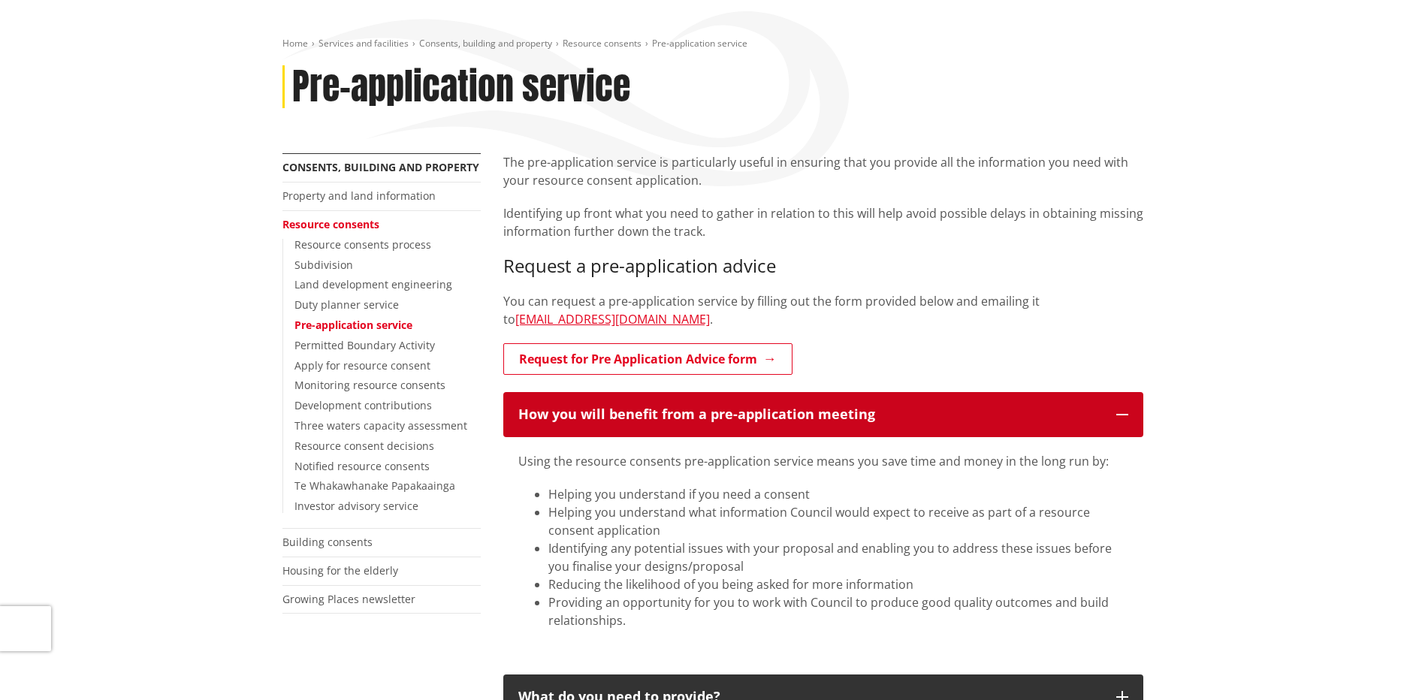
click at [811, 425] on button "How you will benefit from a pre-application meeting" at bounding box center [823, 414] width 640 height 45
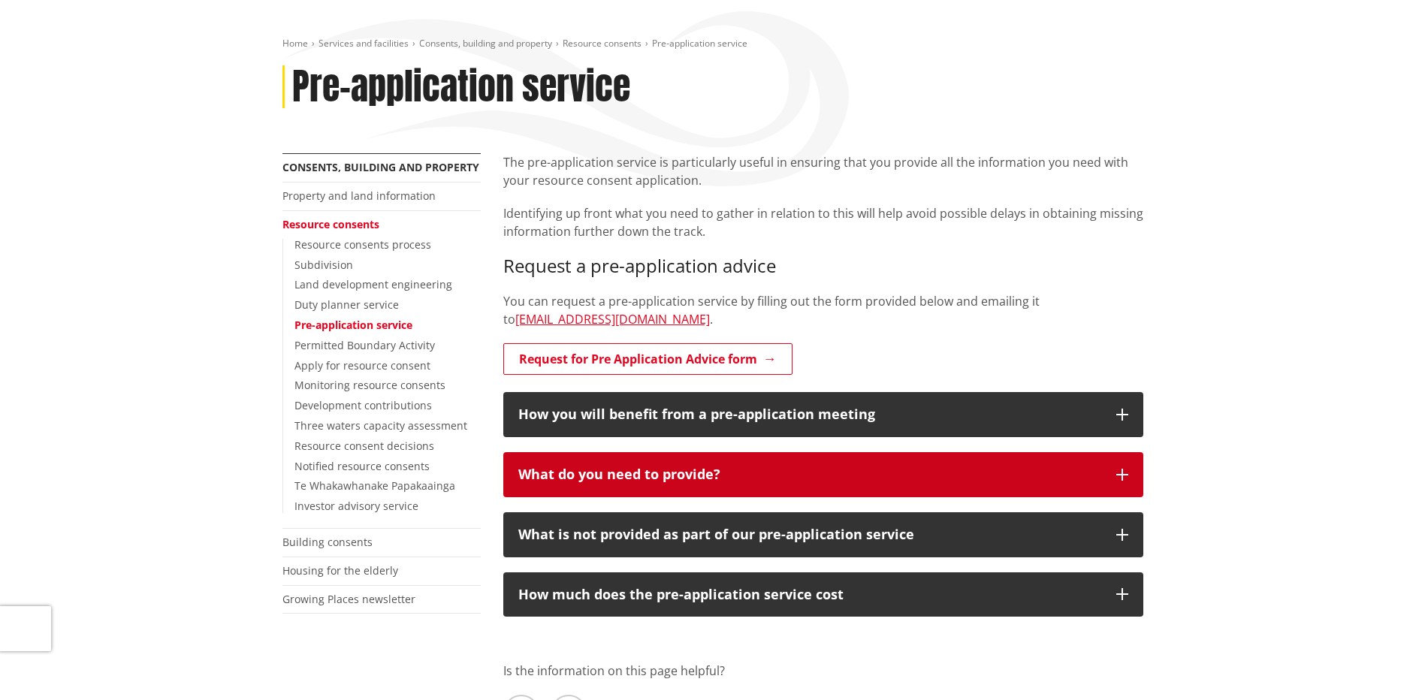
click at [802, 483] on button "What do you need to provide?" at bounding box center [823, 474] width 640 height 45
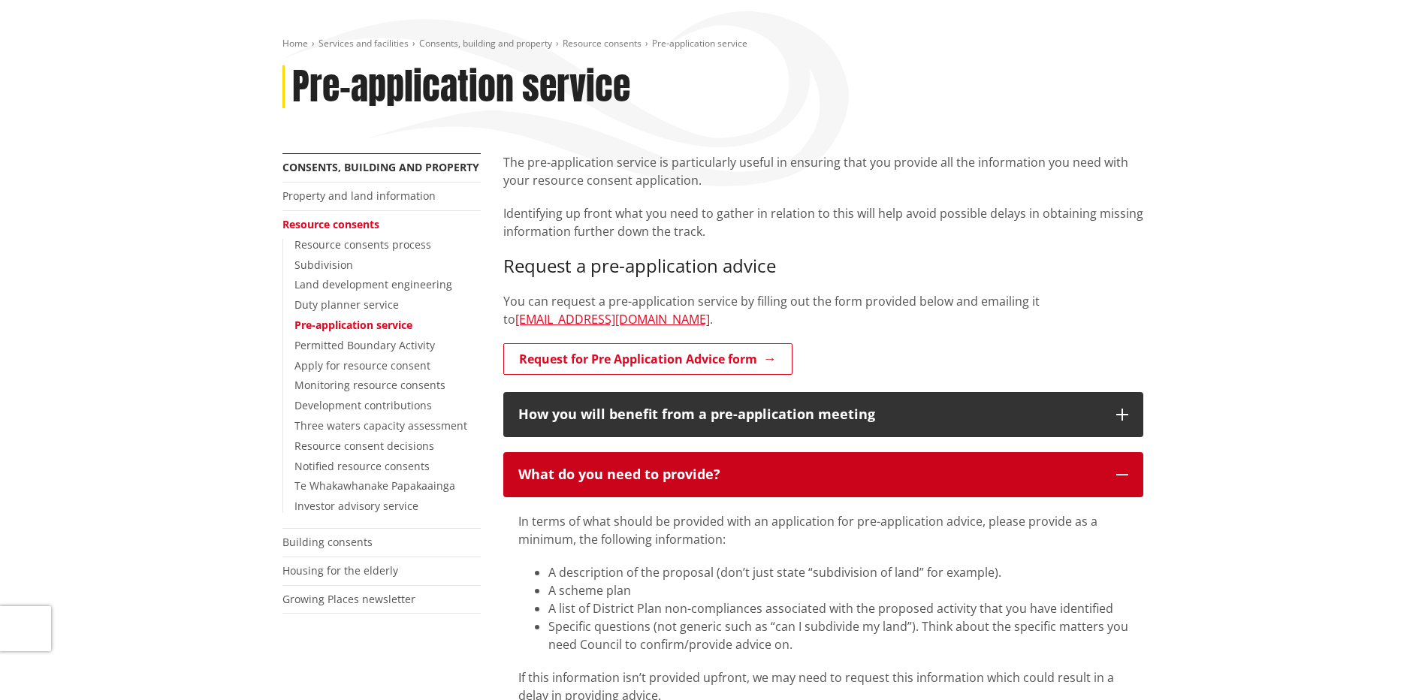
click at [802, 482] on button "What do you need to provide?" at bounding box center [823, 474] width 640 height 45
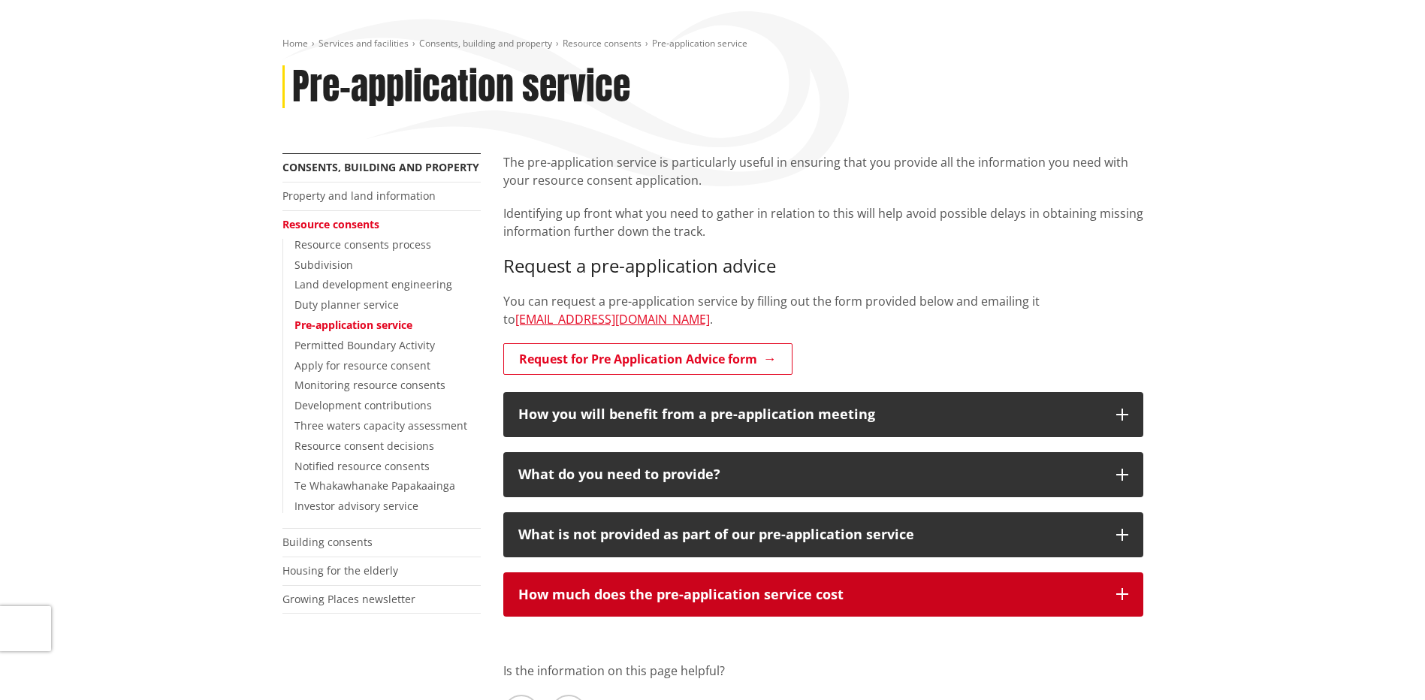
click at [843, 584] on button "How much does the pre-application service cost" at bounding box center [823, 594] width 640 height 45
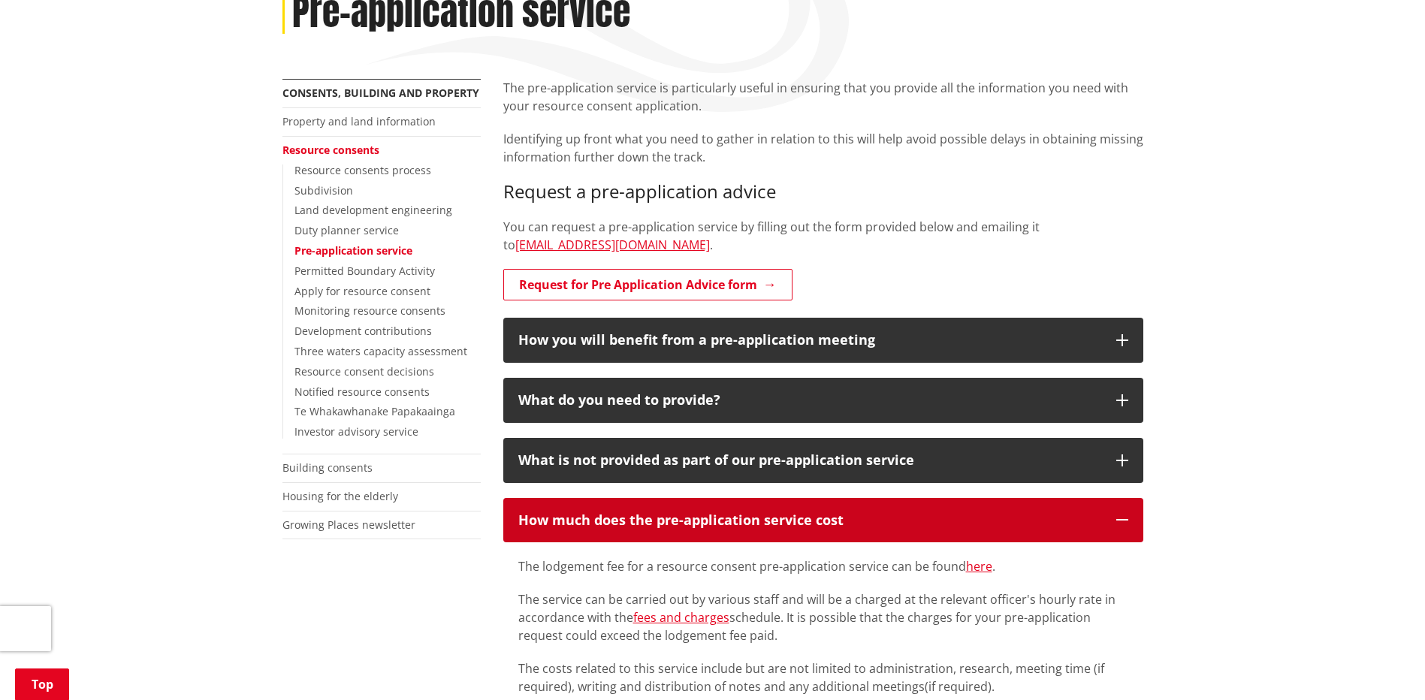
scroll to position [225, 0]
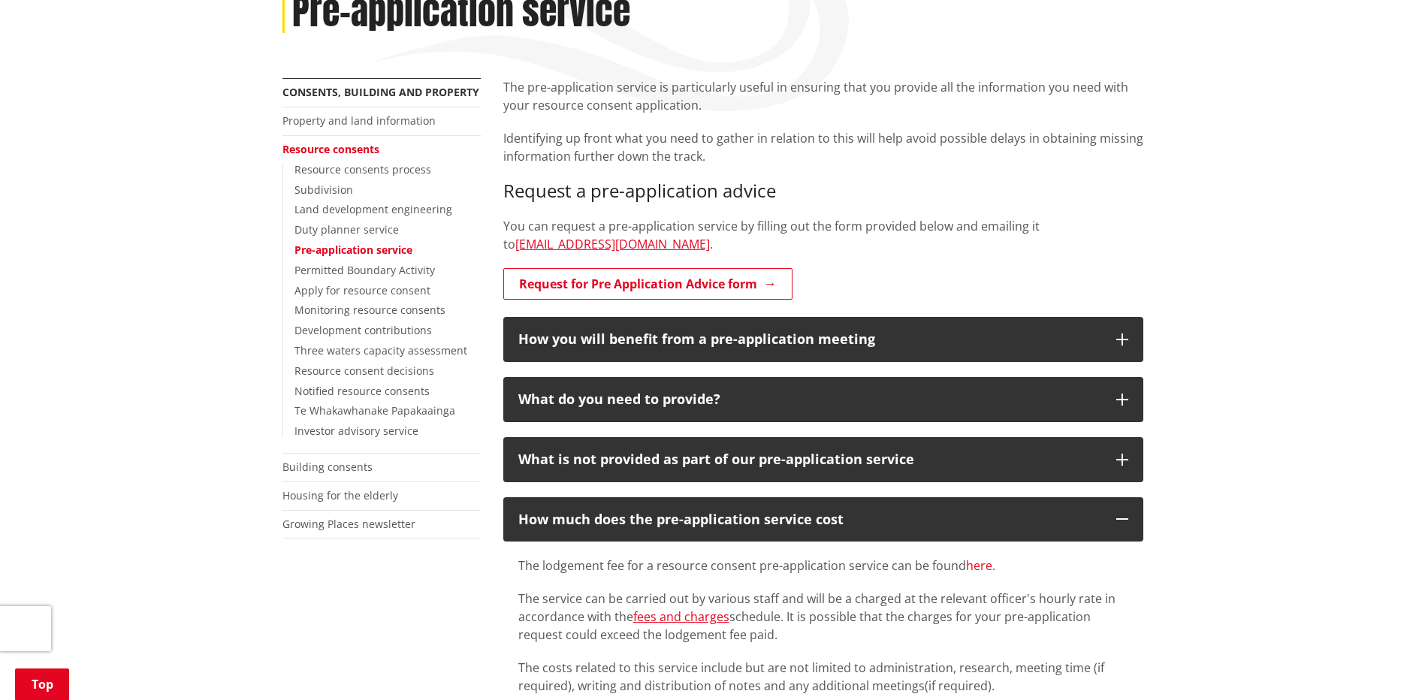
click at [970, 566] on link "here" at bounding box center [979, 565] width 26 height 17
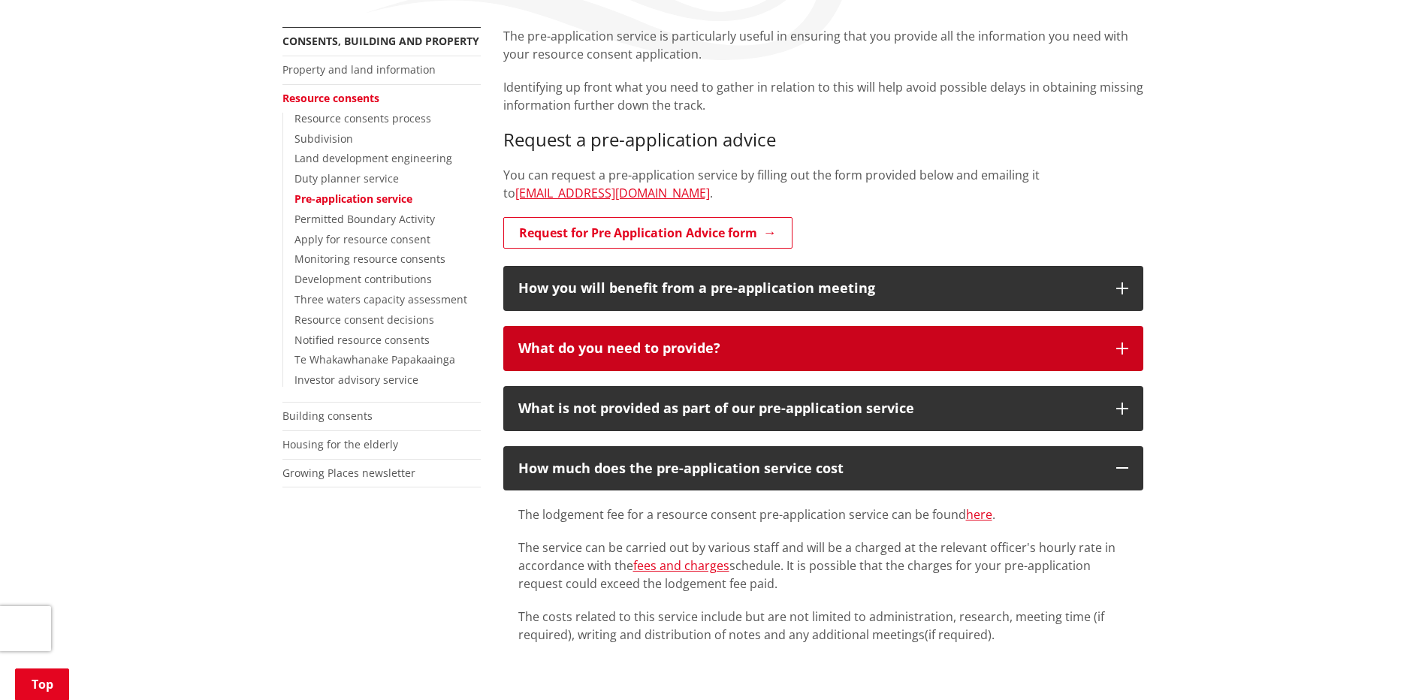
scroll to position [300, 0]
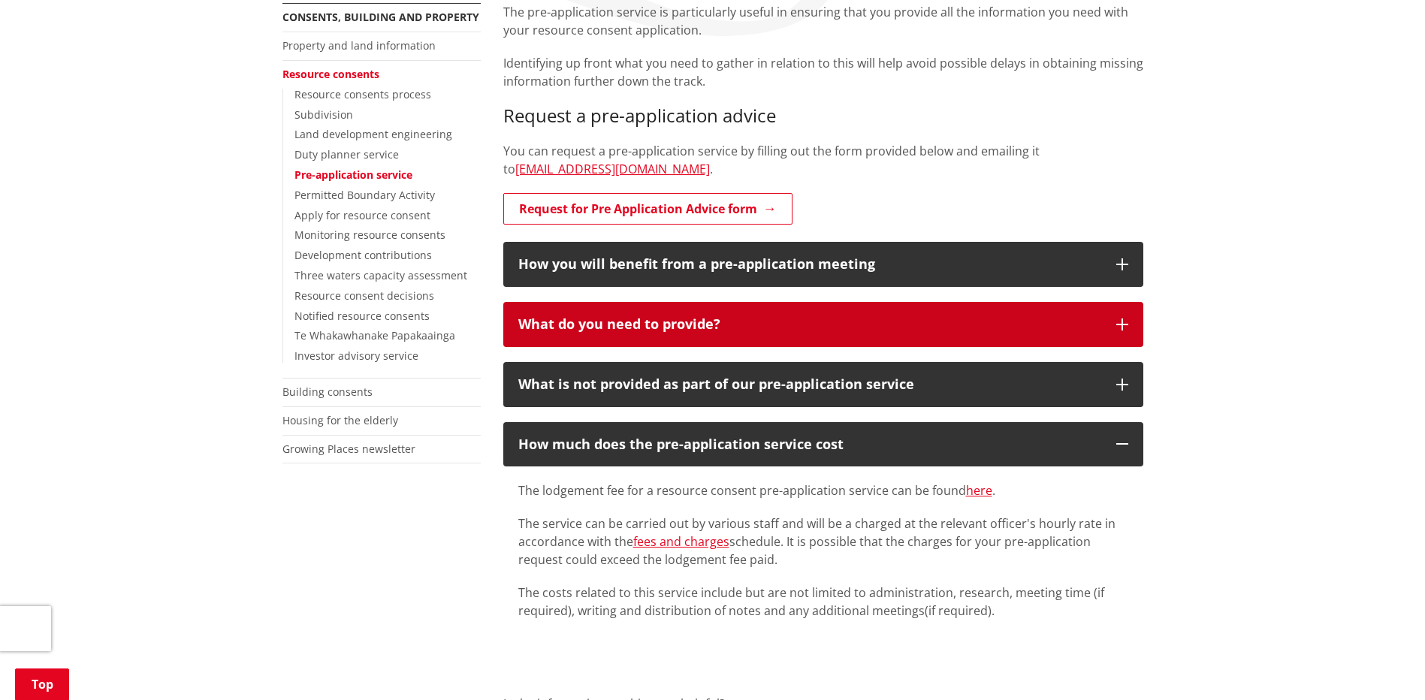
click at [770, 320] on div "What do you need to provide?" at bounding box center [809, 324] width 583 height 15
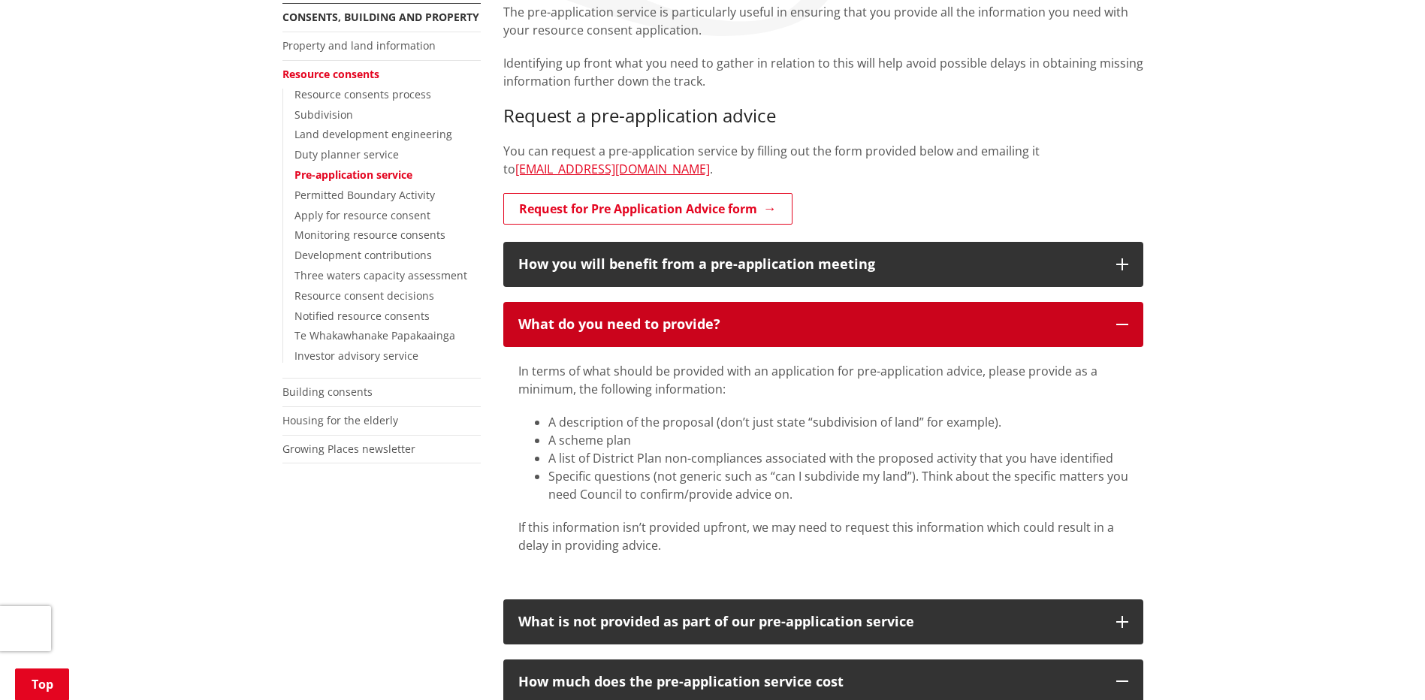
click at [797, 321] on div "What do you need to provide?" at bounding box center [809, 324] width 583 height 15
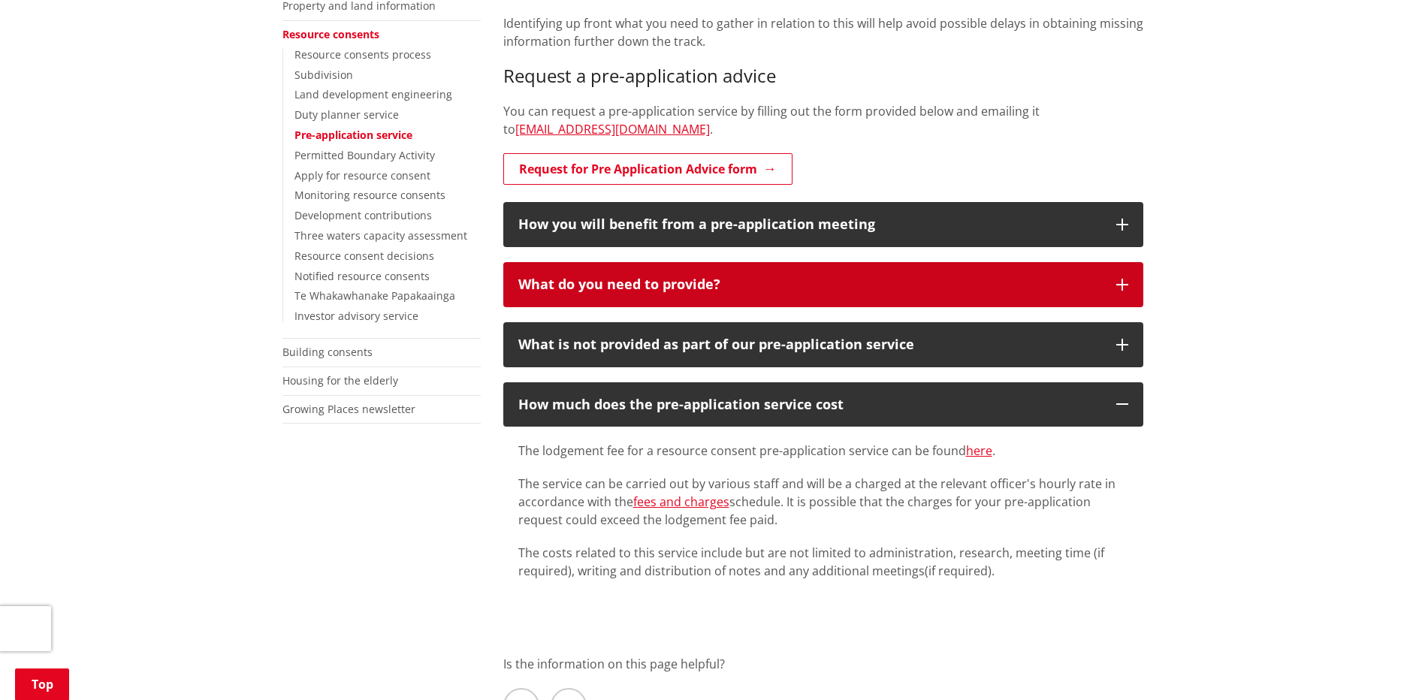
scroll to position [376, 0]
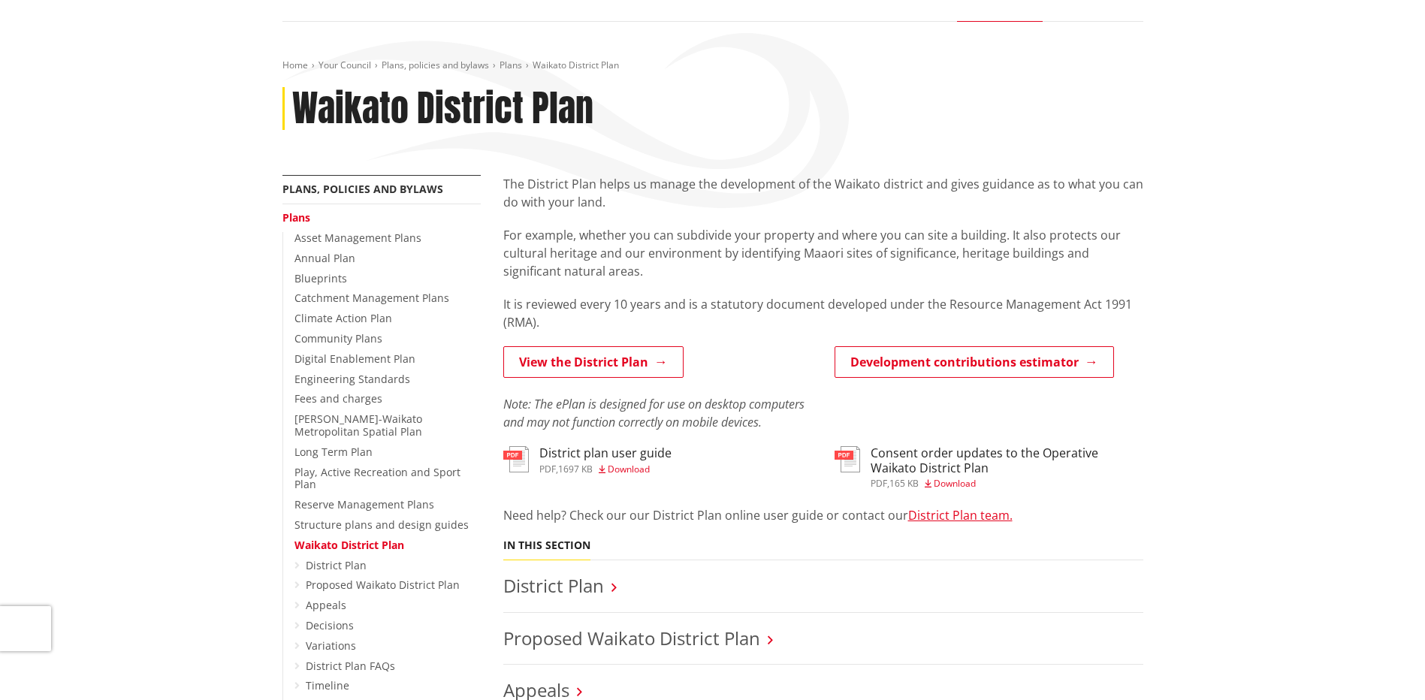
scroll to position [150, 0]
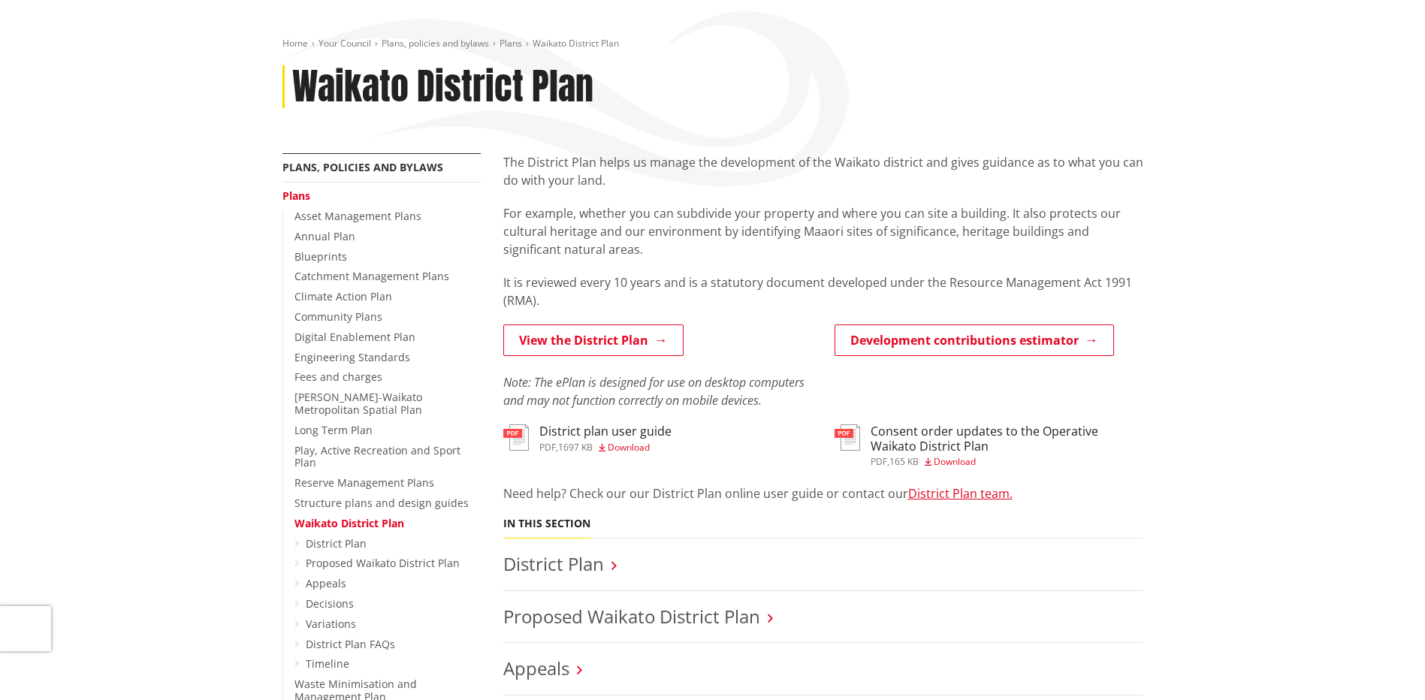
click at [630, 445] on span "Download" at bounding box center [629, 447] width 42 height 13
